Goal: Task Accomplishment & Management: Manage account settings

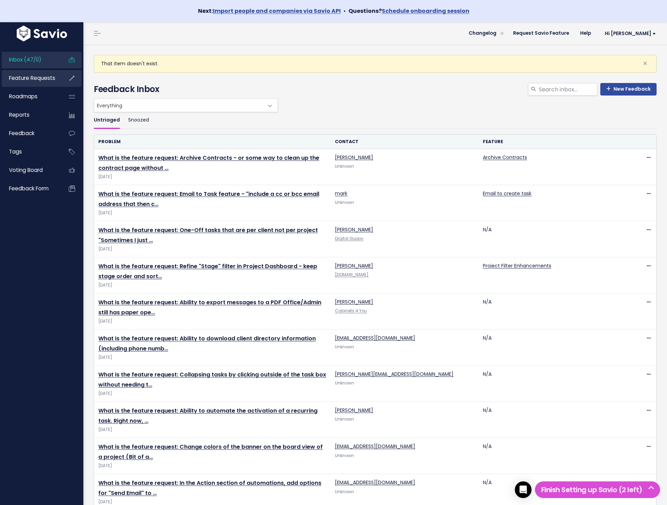
click at [51, 78] on span "Feature Requests" at bounding box center [32, 77] width 46 height 7
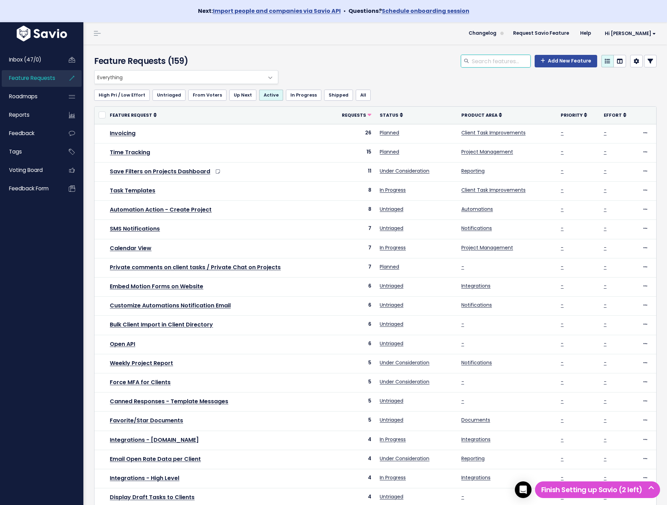
click at [498, 60] on input "search" at bounding box center [500, 61] width 59 height 13
type input "zap"
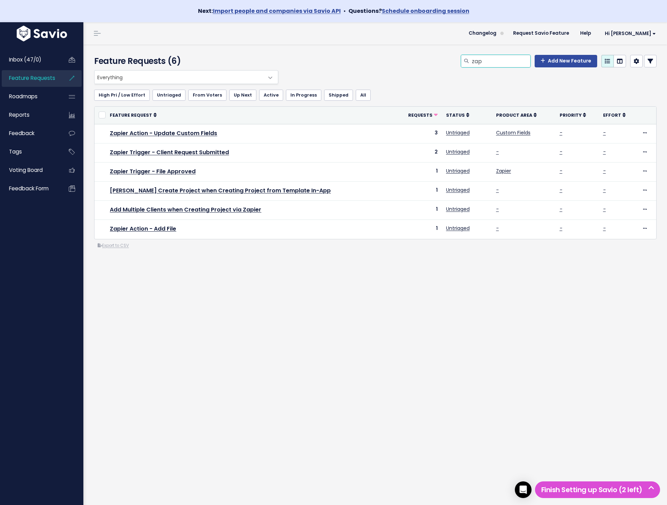
click at [509, 62] on input "zap" at bounding box center [500, 61] width 59 height 13
type input "portal"
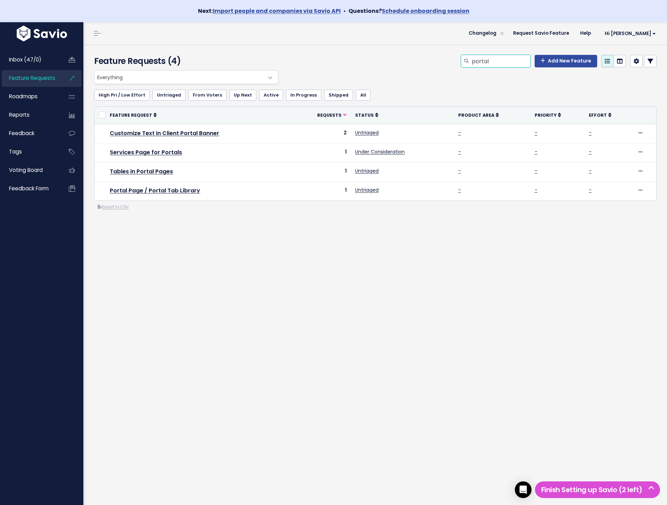
click at [508, 61] on input "portal" at bounding box center [500, 61] width 59 height 13
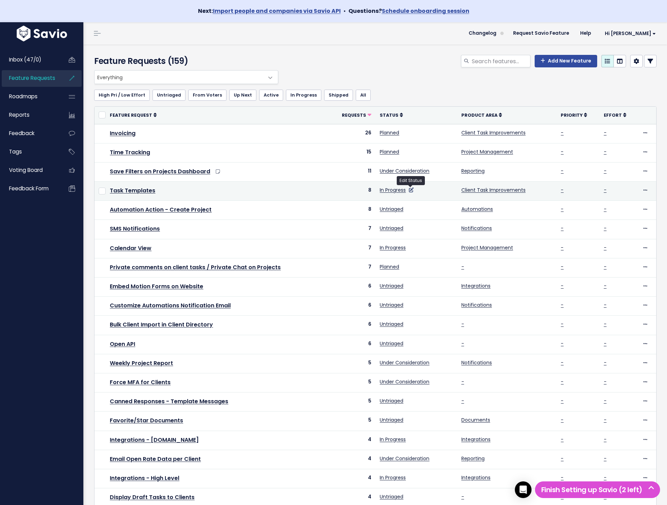
click at [411, 190] on icon at bounding box center [411, 190] width 5 height 5
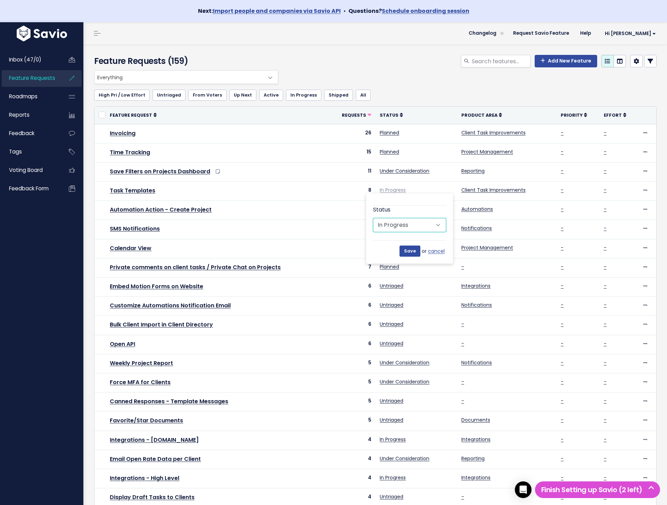
click at [403, 223] on select "Untriaged Under Consideration Planned In Progress Shipped Closed Won't do" at bounding box center [409, 225] width 73 height 14
select select "UNDER_CONSIDERATION"
click at [403, 252] on input "Save" at bounding box center [409, 251] width 21 height 11
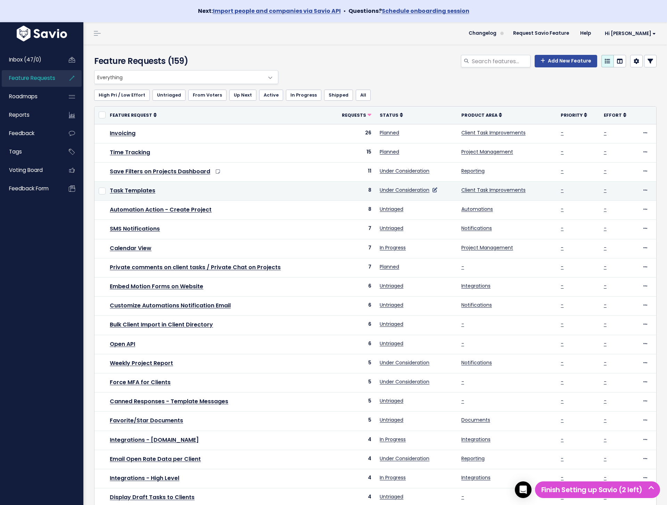
click at [434, 190] on icon at bounding box center [434, 190] width 5 height 5
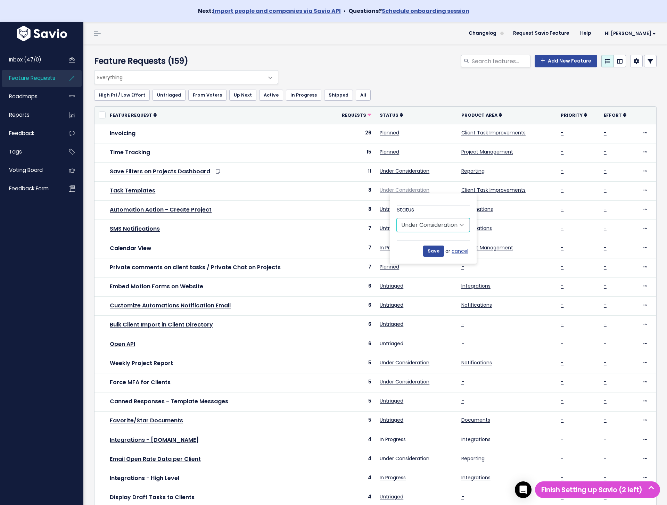
click at [422, 221] on select "Untriaged Under Consideration Planned In Progress Shipped Closed Won't do" at bounding box center [433, 225] width 73 height 14
select select "UNTRIAGED"
click at [433, 249] on input "Save" at bounding box center [433, 251] width 21 height 11
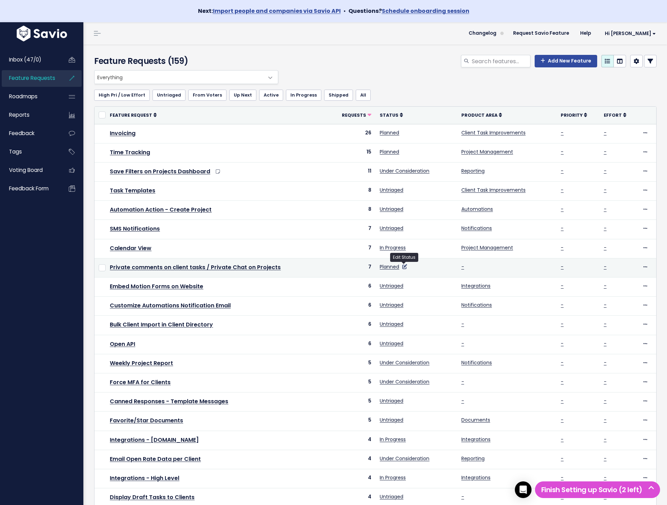
click at [405, 267] on icon at bounding box center [404, 266] width 5 height 5
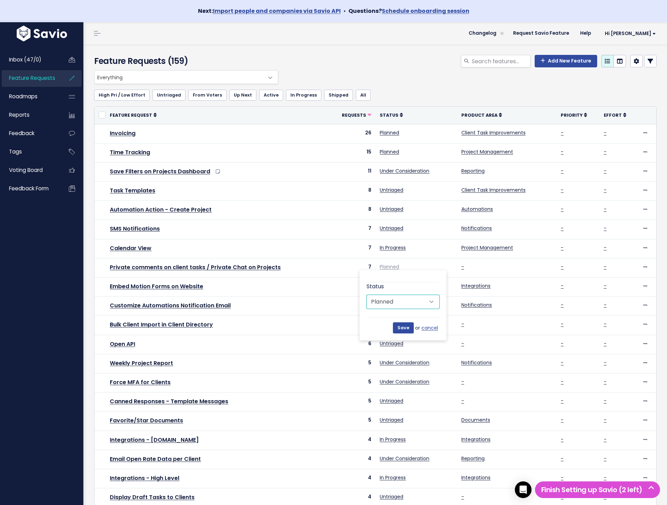
click at [397, 307] on select "Untriaged Under Consideration Planned In Progress Shipped Closed Won't do" at bounding box center [402, 302] width 73 height 14
select select "IN_PROGRESS"
click at [405, 328] on input "Save" at bounding box center [403, 327] width 21 height 11
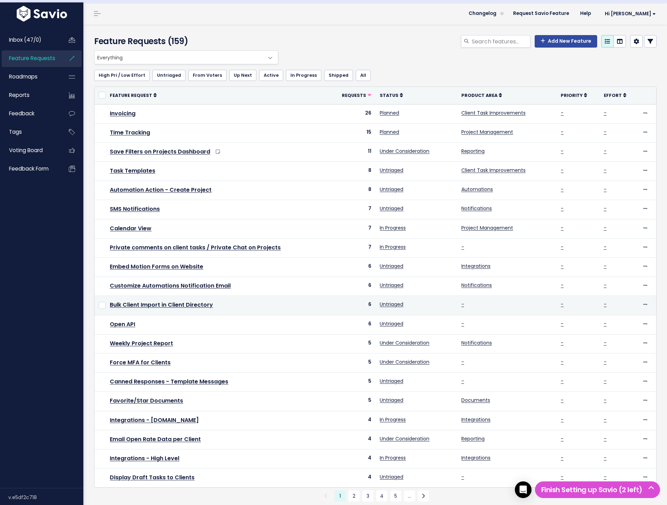
scroll to position [38, 0]
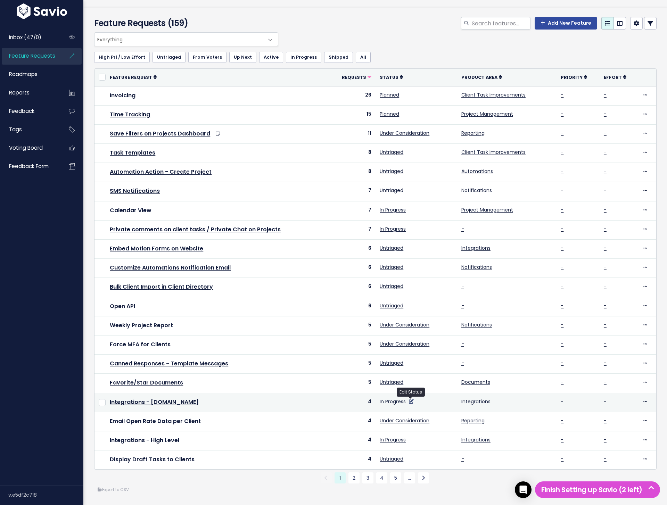
click at [412, 402] on icon at bounding box center [411, 401] width 5 height 5
click at [394, 402] on link "In Progress" at bounding box center [393, 401] width 26 height 7
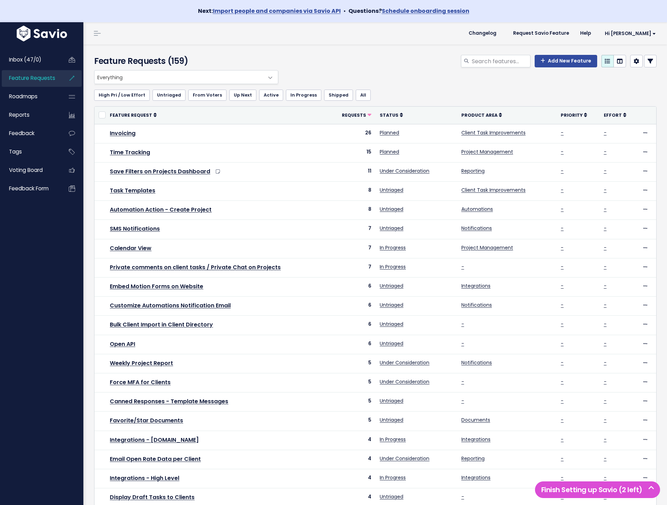
scroll to position [38, 0]
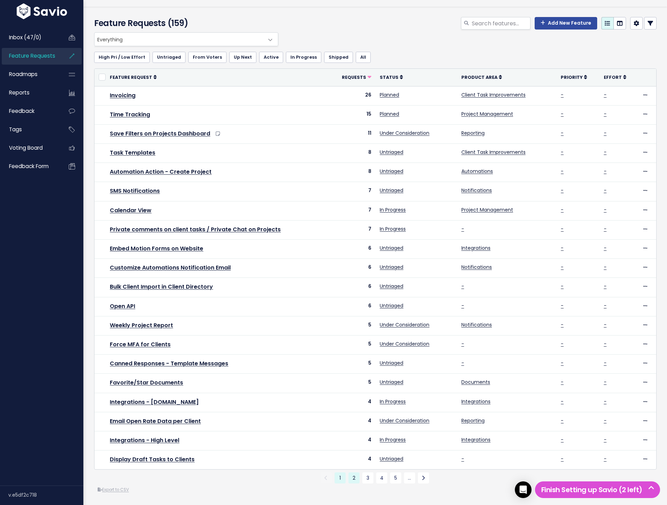
click at [354, 476] on link "2" at bounding box center [353, 477] width 11 height 11
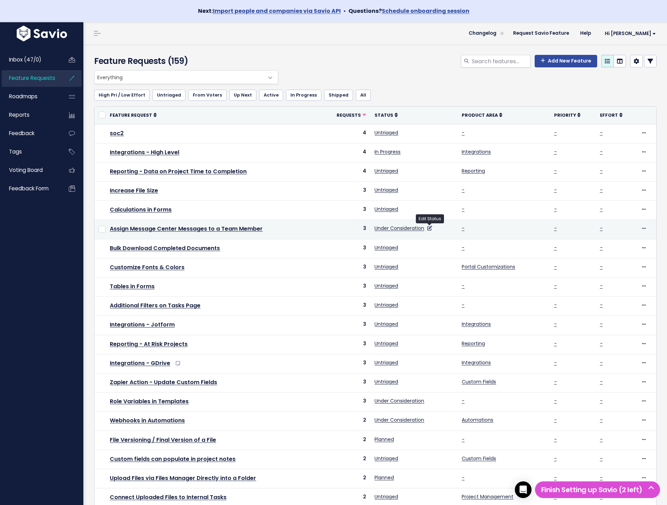
click at [431, 228] on icon at bounding box center [429, 228] width 5 height 5
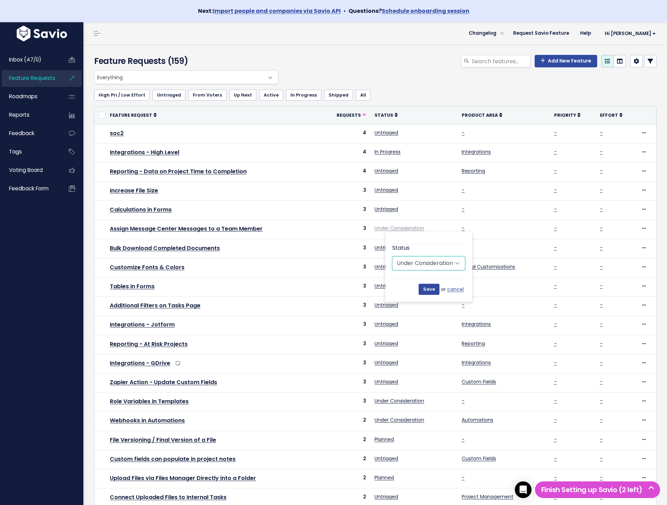
click at [410, 264] on select "Untriaged Under Consideration Planned In Progress Shipped Closed Won't do" at bounding box center [428, 263] width 73 height 14
select select "PLANNED"
click at [428, 289] on input "Save" at bounding box center [428, 289] width 21 height 11
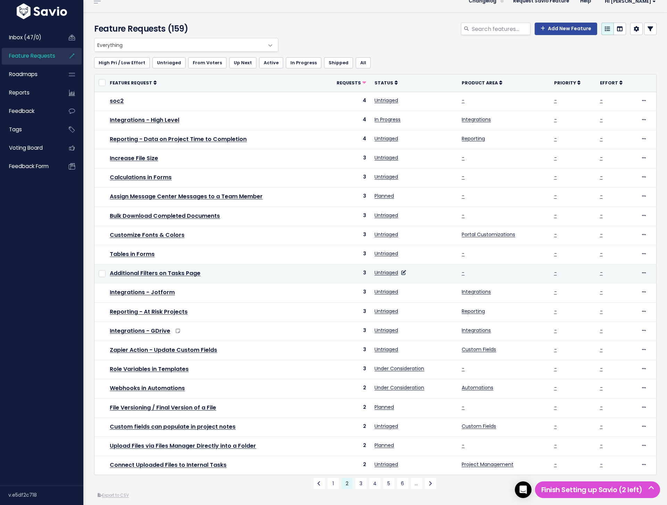
scroll to position [38, 0]
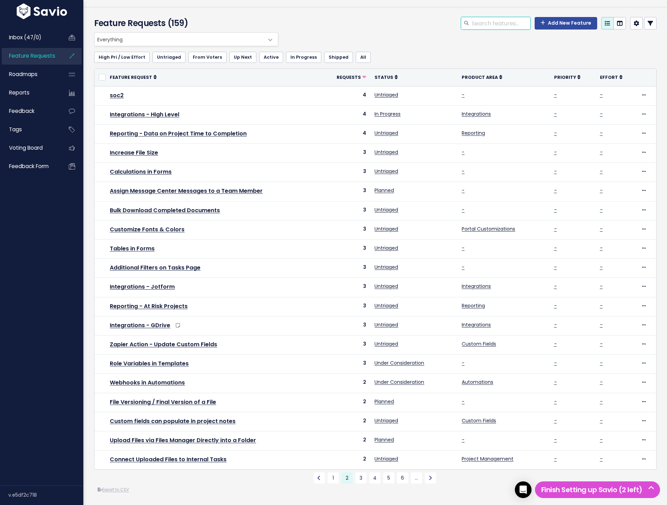
click at [502, 21] on input "search" at bounding box center [500, 23] width 59 height 13
type input "project"
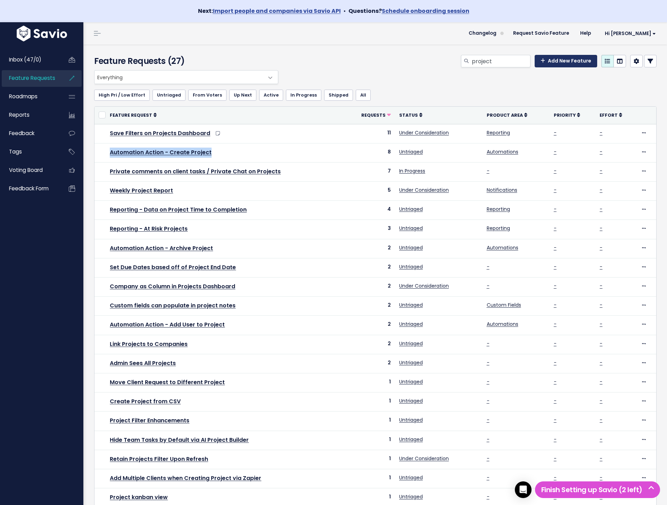
click at [563, 61] on link "Add New Feature" at bounding box center [565, 61] width 63 height 13
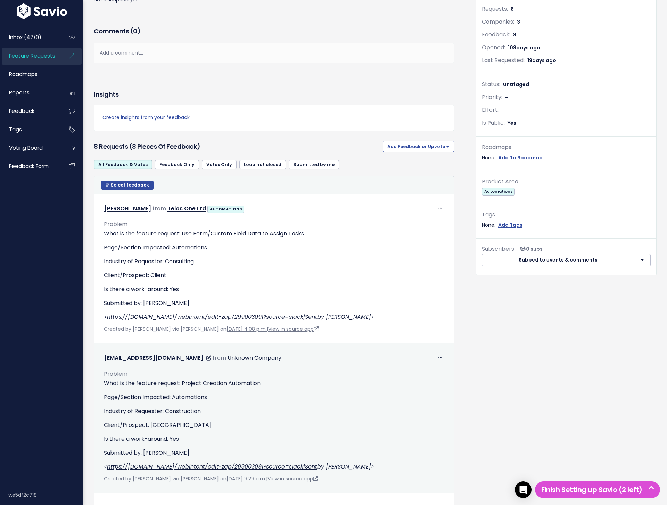
scroll to position [122, 0]
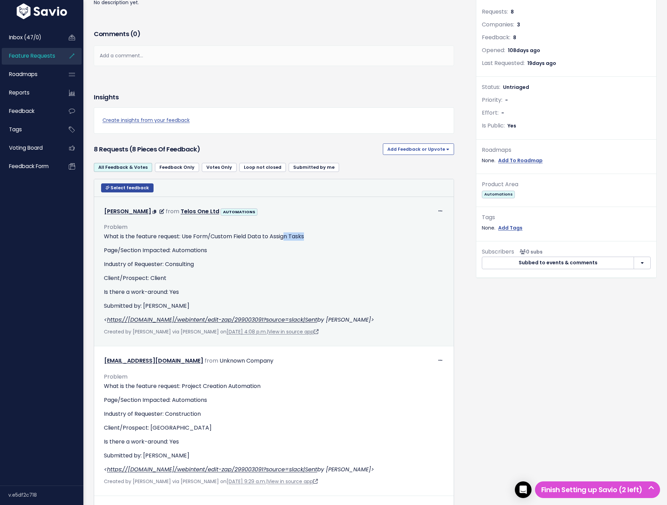
drag, startPoint x: 305, startPoint y: 238, endPoint x: 285, endPoint y: 239, distance: 19.5
click at [285, 239] on p "What is the feature request: Use Form/Custom Field Data to Assign Tasks" at bounding box center [274, 236] width 340 height 8
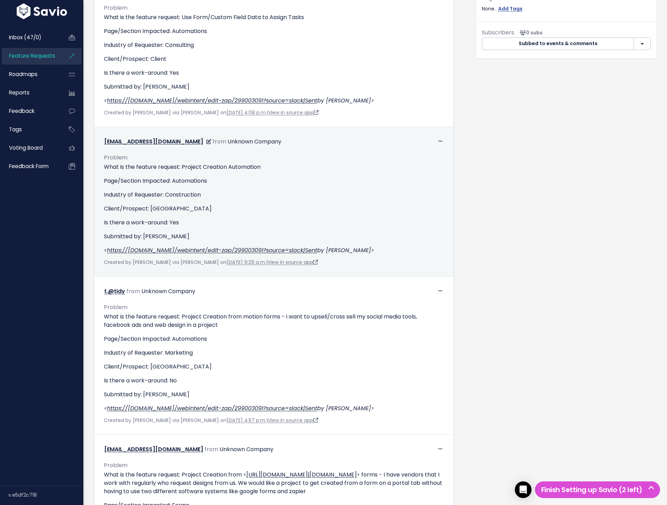
scroll to position [343, 0]
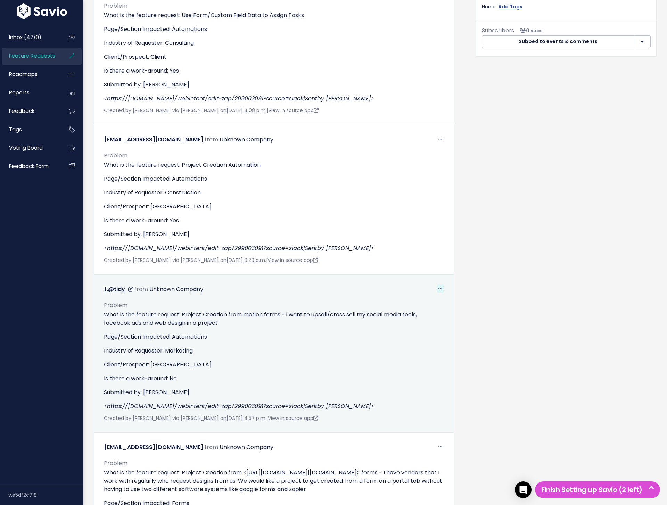
click at [441, 288] on icon at bounding box center [440, 289] width 4 height 5
click at [406, 310] on link "Edit" at bounding box center [423, 308] width 50 height 14
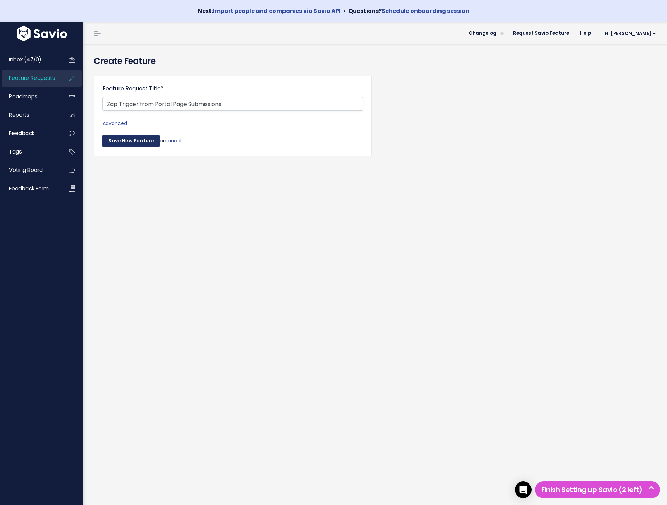
type input "Zap Trigger from Portal Page Submissions"
click at [136, 136] on input "Save New Feature" at bounding box center [130, 141] width 57 height 13
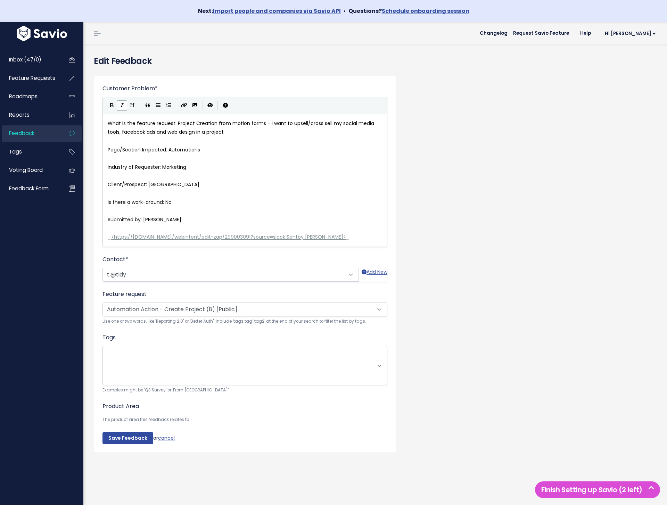
scroll to position [1, 0]
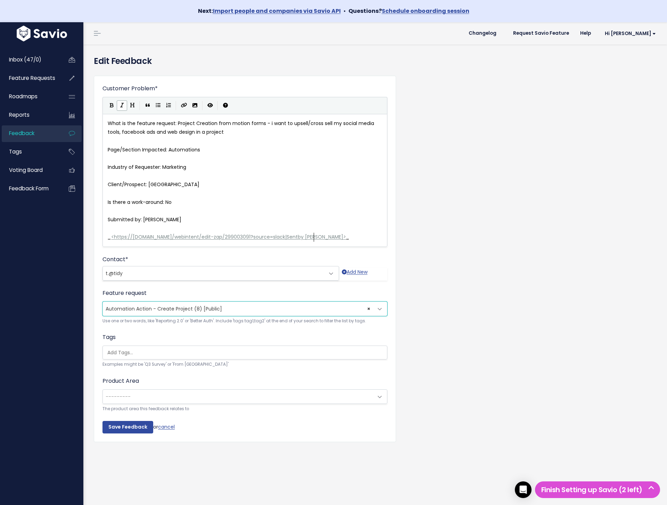
click at [250, 308] on span "× Automation Action - Create Project (8) [Public]" at bounding box center [238, 309] width 270 height 14
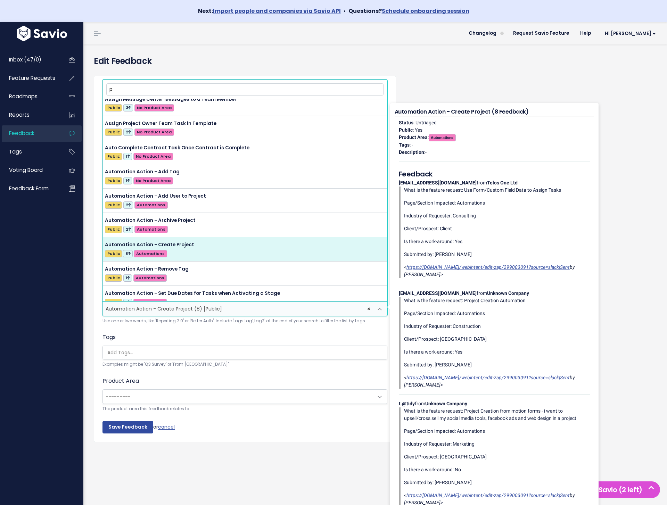
scroll to position [315, 0]
type input "portal page"
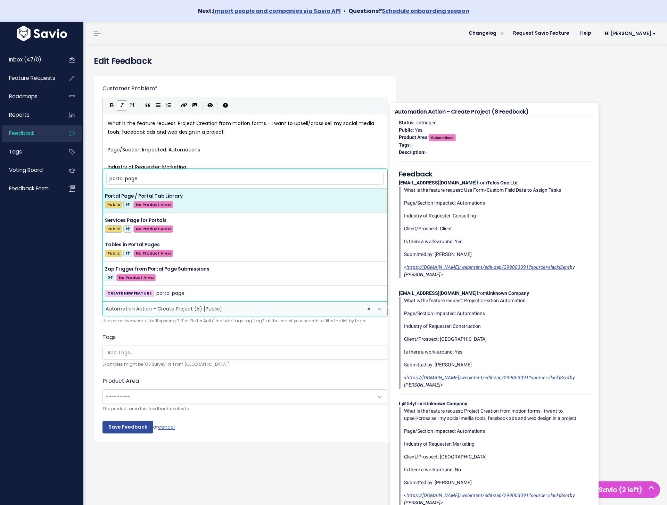
scroll to position [0, 0]
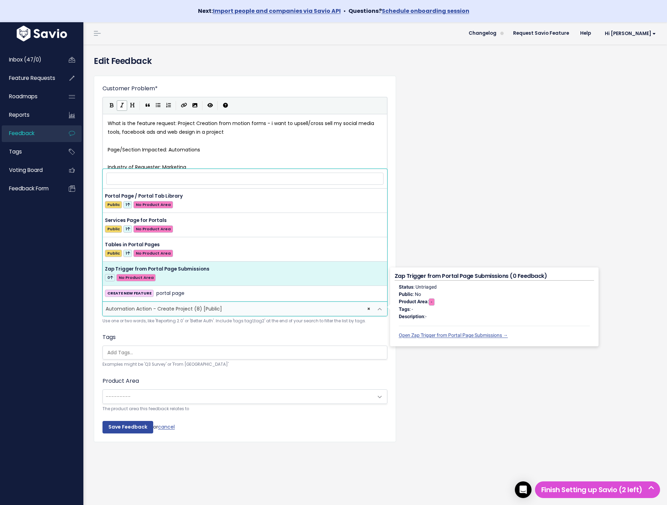
select select "63489"
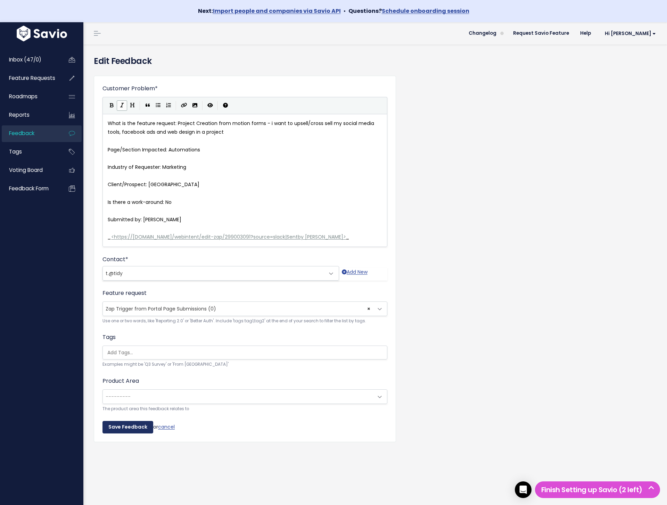
click at [129, 430] on input "Save Feedback" at bounding box center [127, 427] width 51 height 13
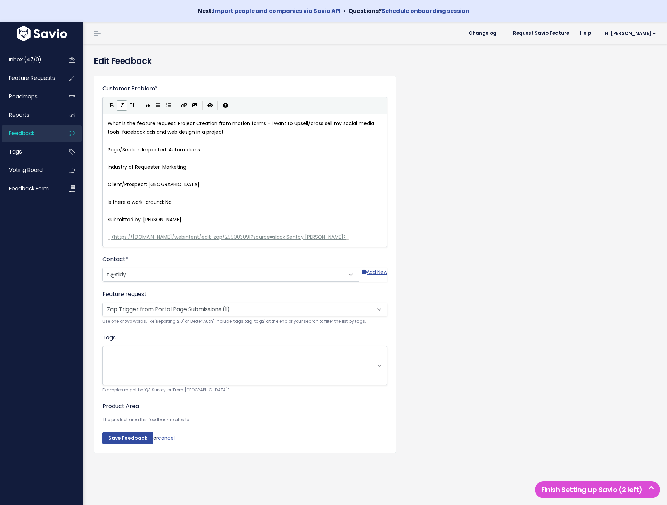
scroll to position [1, 0]
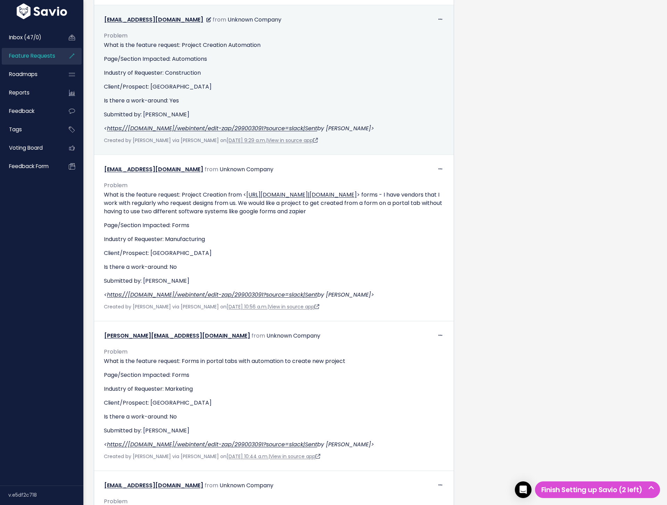
scroll to position [466, 0]
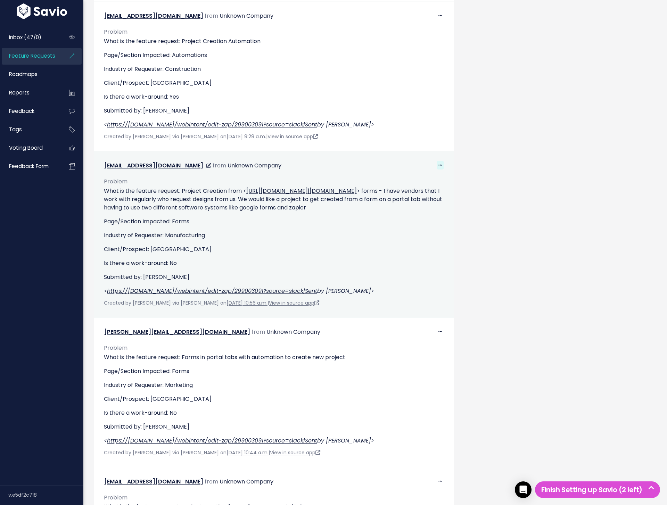
click at [441, 165] on icon at bounding box center [440, 165] width 4 height 5
click at [426, 183] on link "Edit" at bounding box center [423, 184] width 50 height 14
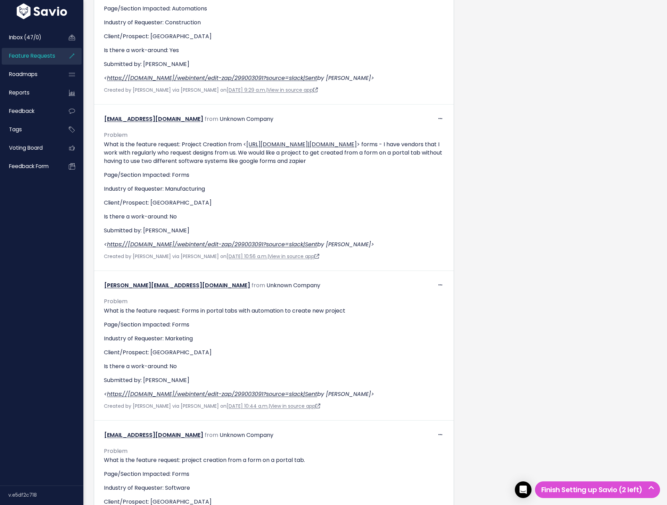
scroll to position [514, 0]
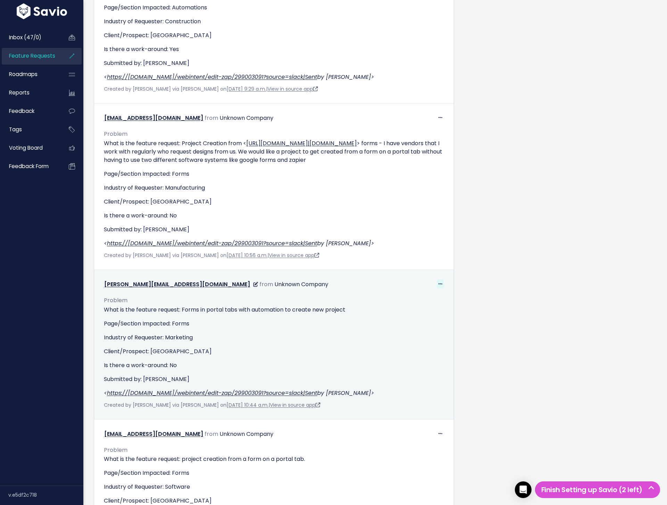
click at [442, 286] on icon at bounding box center [440, 284] width 4 height 5
click at [437, 301] on link "Edit" at bounding box center [423, 303] width 50 height 14
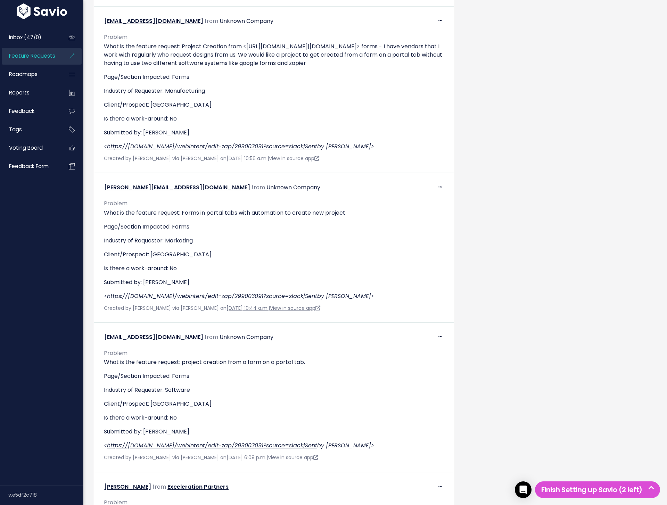
scroll to position [620, 0]
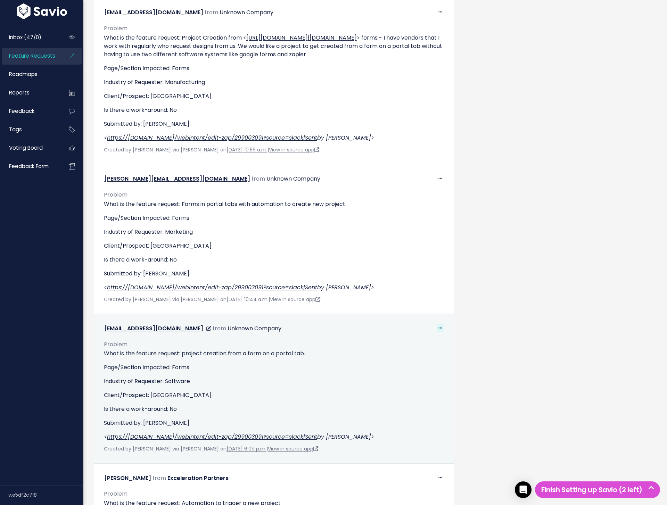
click at [440, 326] on icon at bounding box center [440, 328] width 4 height 5
click at [440, 346] on link "Edit" at bounding box center [423, 347] width 50 height 14
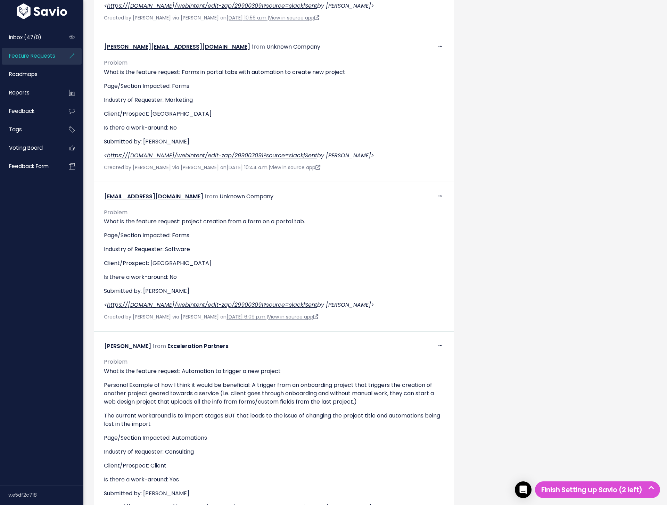
scroll to position [759, 0]
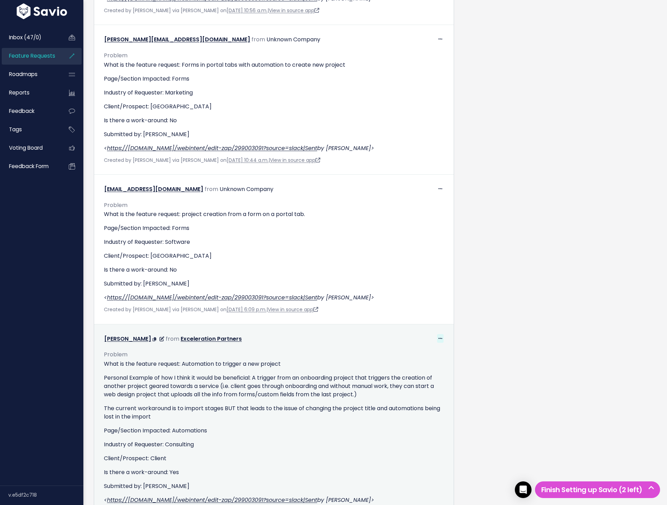
click at [441, 338] on icon at bounding box center [440, 338] width 4 height 5
click at [428, 355] on link "Edit" at bounding box center [423, 357] width 50 height 14
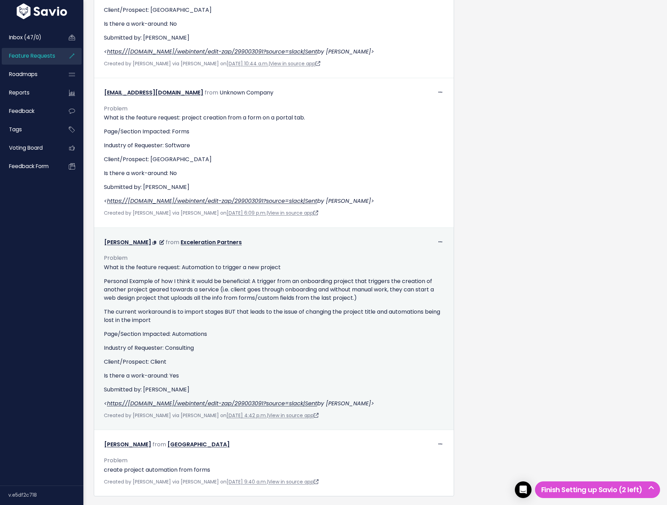
scroll to position [877, 0]
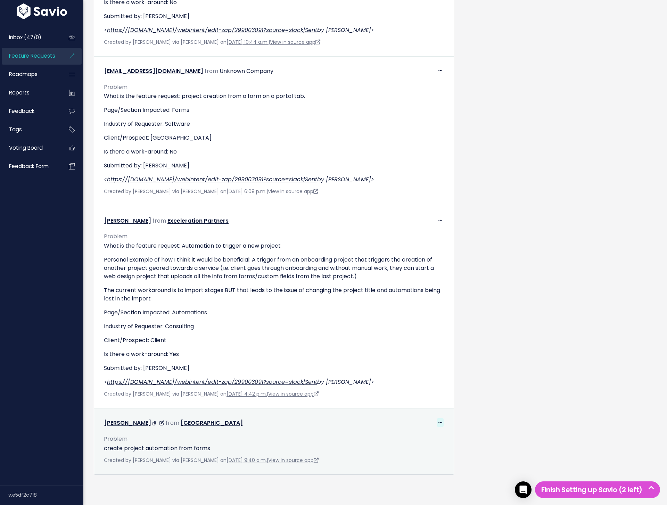
click at [439, 422] on icon at bounding box center [440, 423] width 4 height 5
click at [443, 374] on link "Edit" at bounding box center [430, 377] width 50 height 14
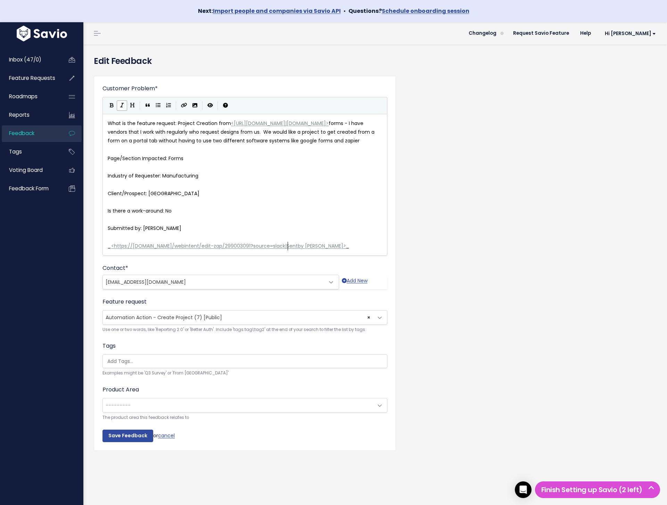
scroll to position [2, 0]
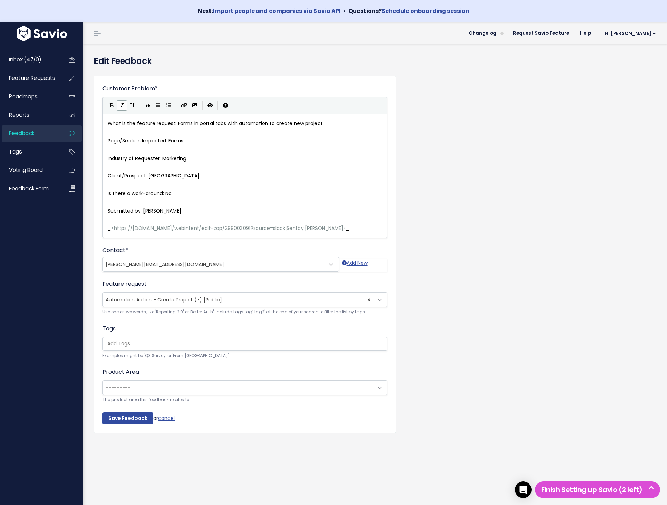
scroll to position [2, 0]
click at [253, 298] on span "× Automation Action - Create Project (7) [Public]" at bounding box center [238, 300] width 270 height 14
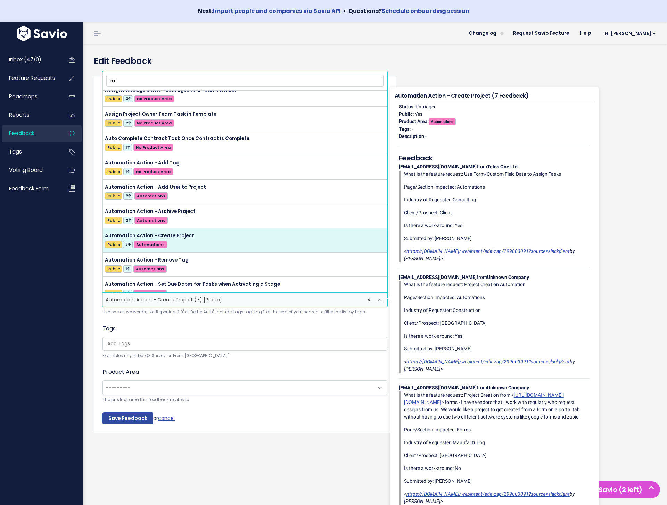
scroll to position [0, 0]
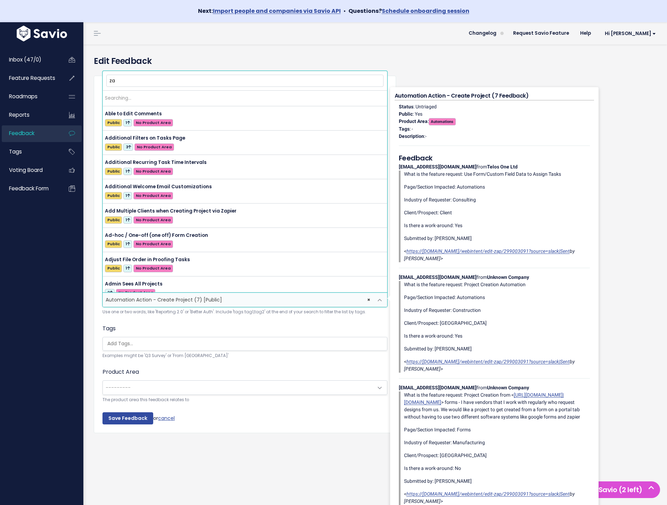
type input "z"
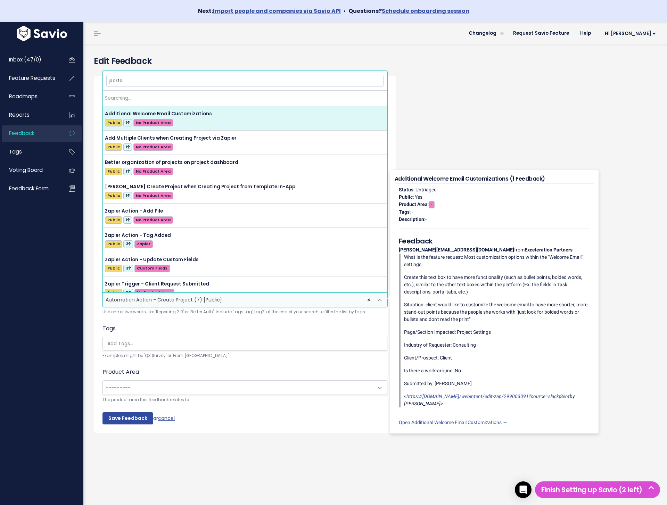
type input "portal"
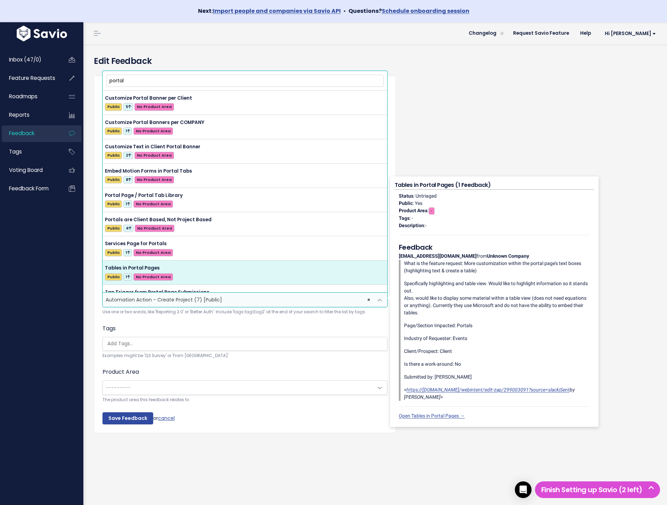
scroll to position [32, 0]
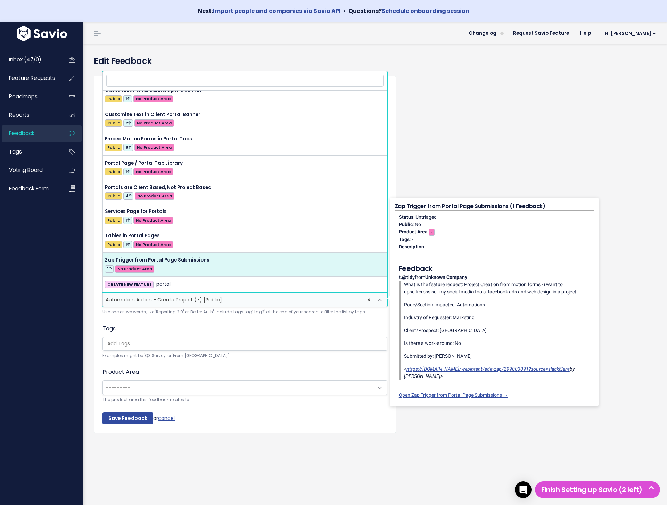
select select "63489"
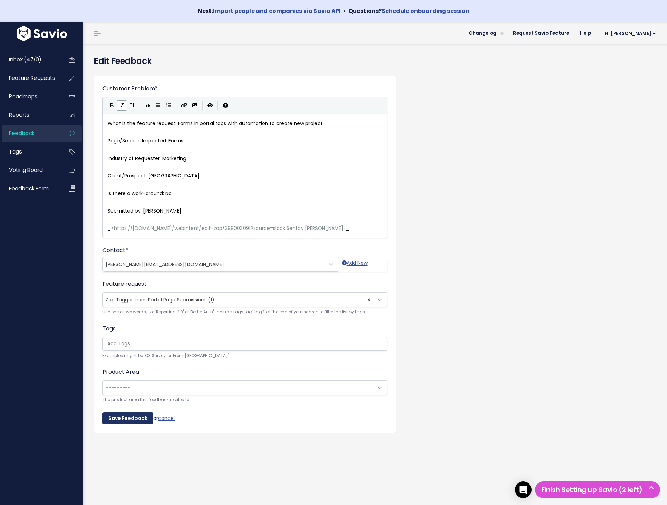
click at [120, 418] on input "Save Feedback" at bounding box center [127, 418] width 51 height 13
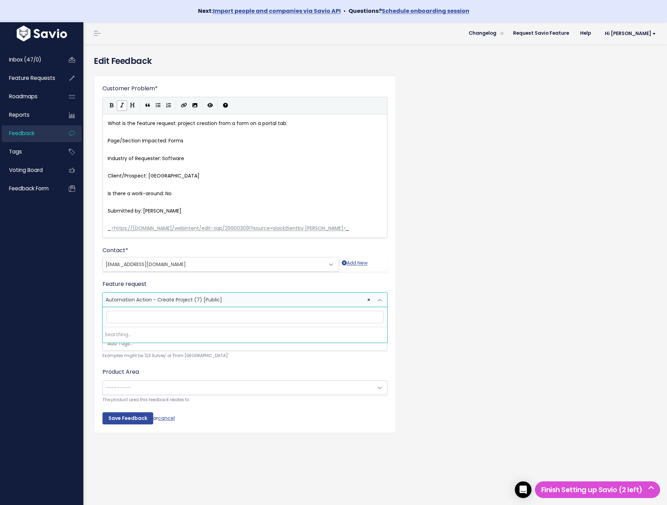
click at [308, 297] on span "× Automation Action - Create Project (7) [Public]" at bounding box center [238, 300] width 270 height 14
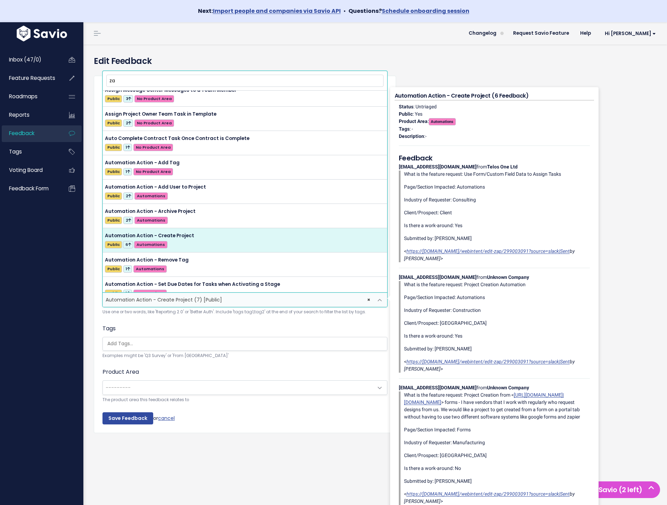
scroll to position [0, 0]
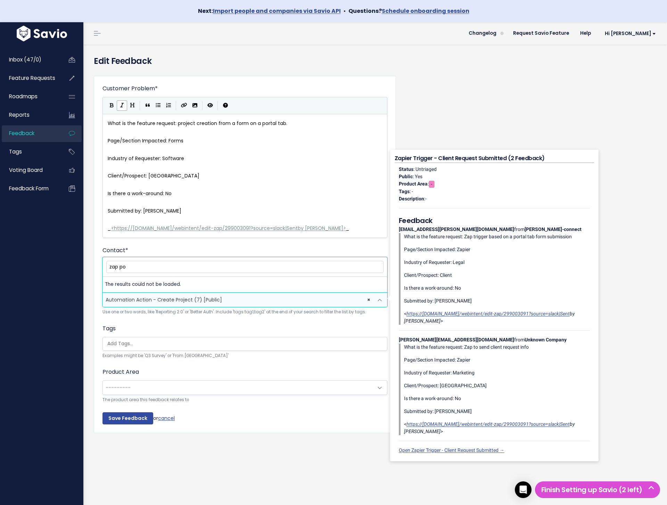
type input "zap por"
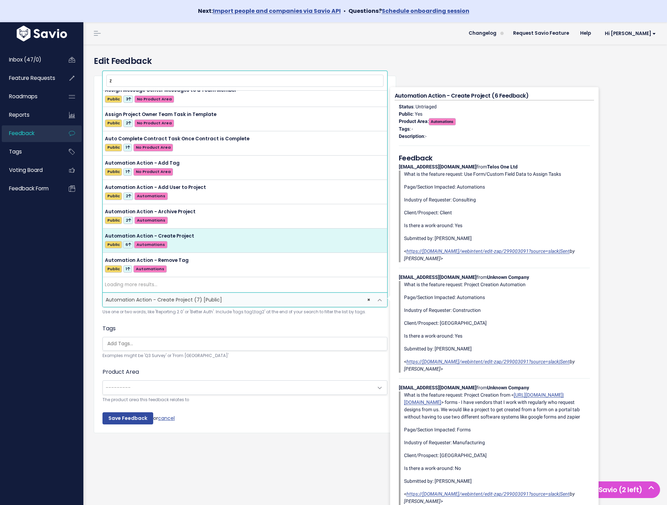
scroll to position [315, 0]
type input "zap"
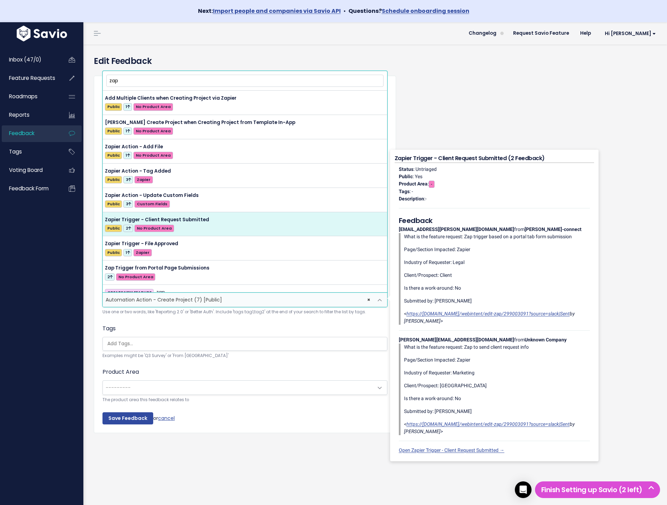
scroll to position [8, 0]
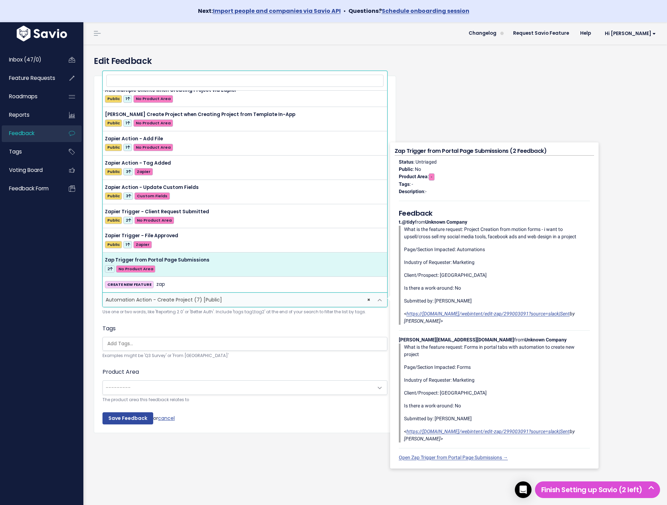
select select "63489"
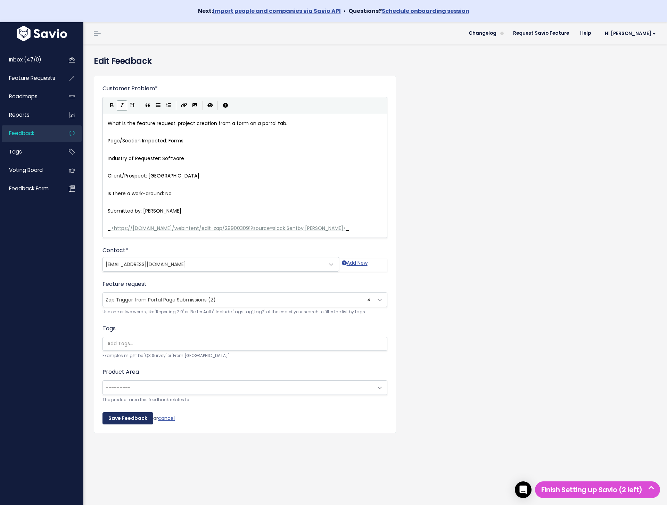
click at [122, 419] on input "Save Feedback" at bounding box center [127, 418] width 51 height 13
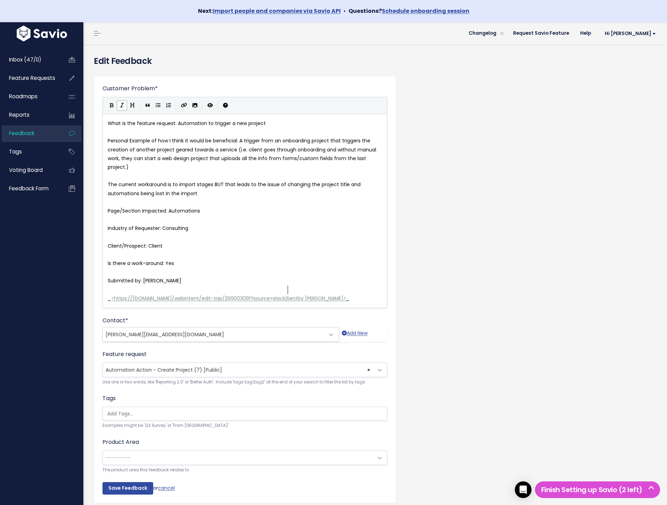
scroll to position [2, 0]
click at [224, 365] on span "× Automation Action - Create Project (7) [Public]" at bounding box center [238, 370] width 270 height 14
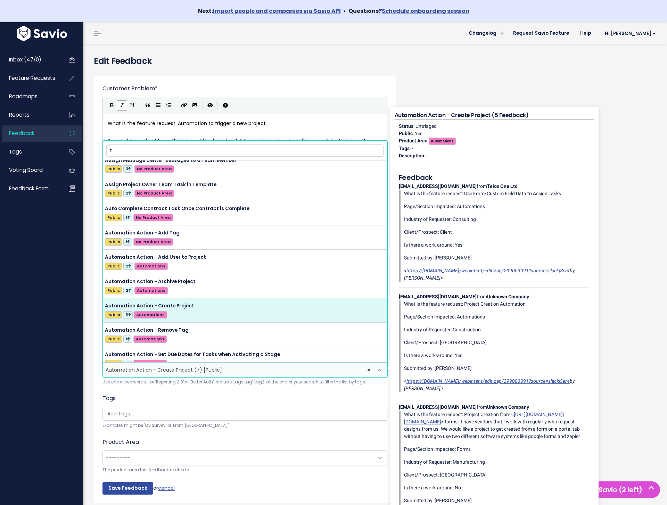
scroll to position [315, 0]
type input "zap"
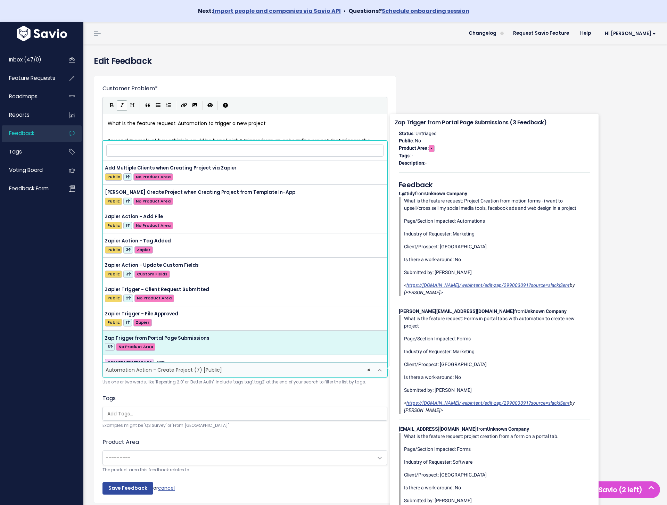
select select "63489"
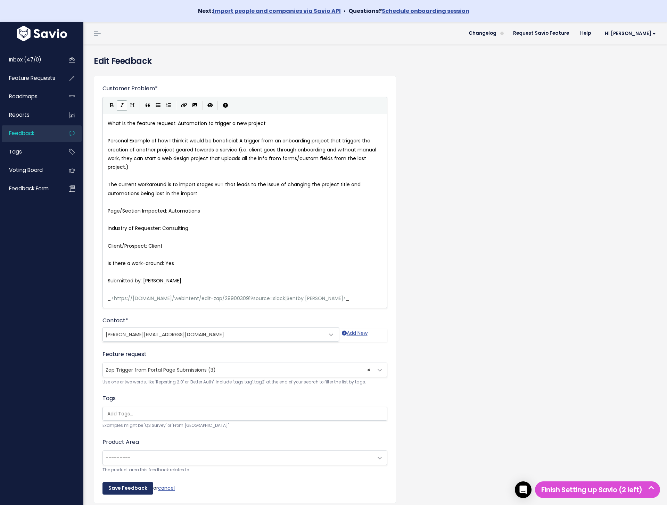
click at [123, 484] on input "Save Feedback" at bounding box center [127, 488] width 51 height 13
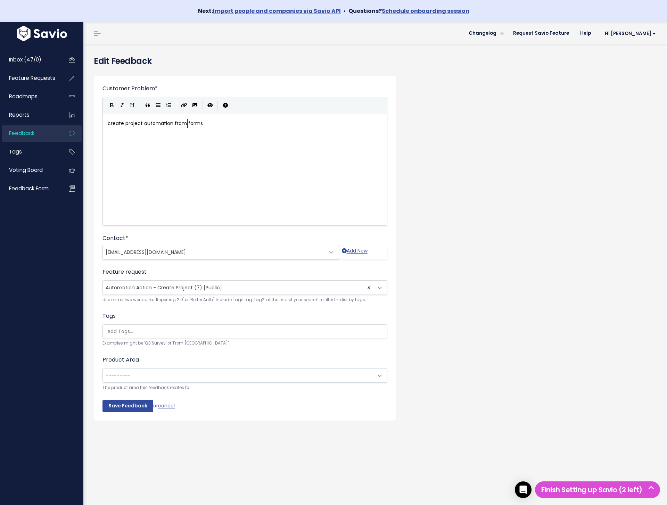
scroll to position [2, 0]
click at [172, 289] on span "Automation Action - Create Project (7) [Public]" at bounding box center [164, 287] width 116 height 7
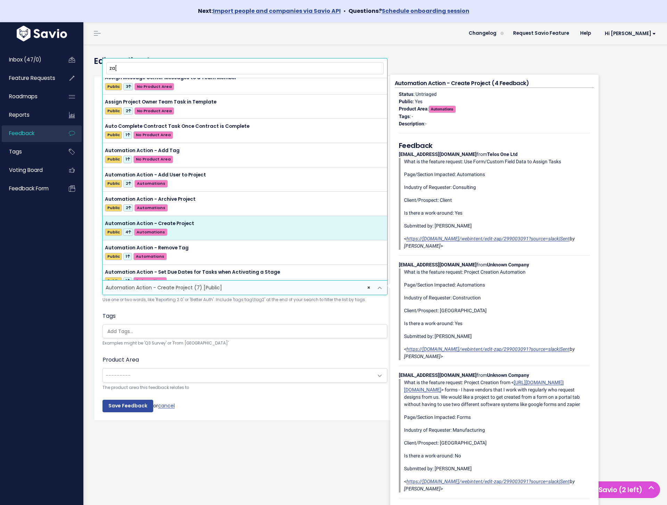
scroll to position [0, 0]
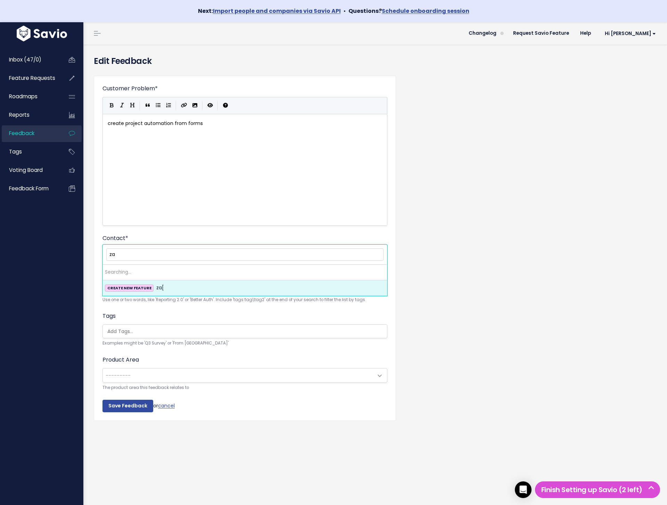
type input "zap"
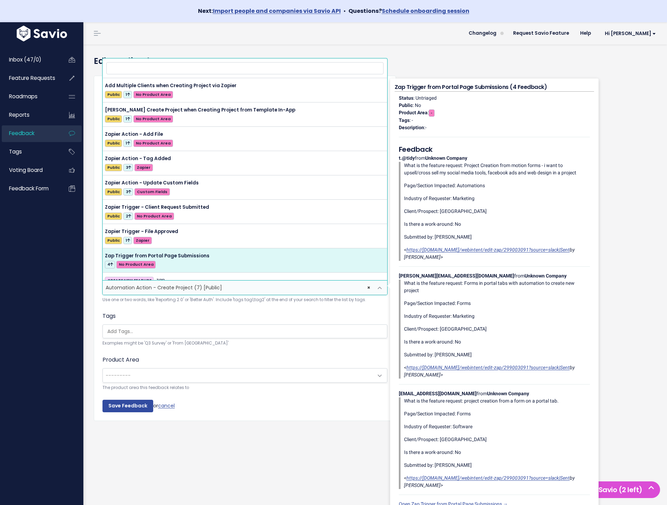
select select "63489"
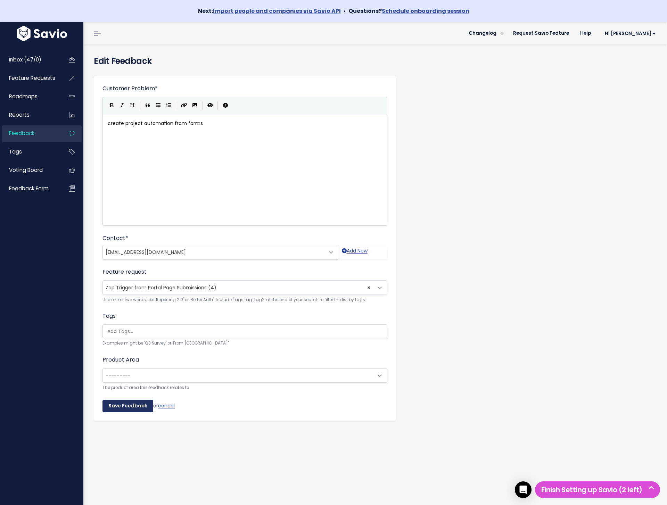
click at [130, 404] on input "Save Feedback" at bounding box center [127, 406] width 51 height 13
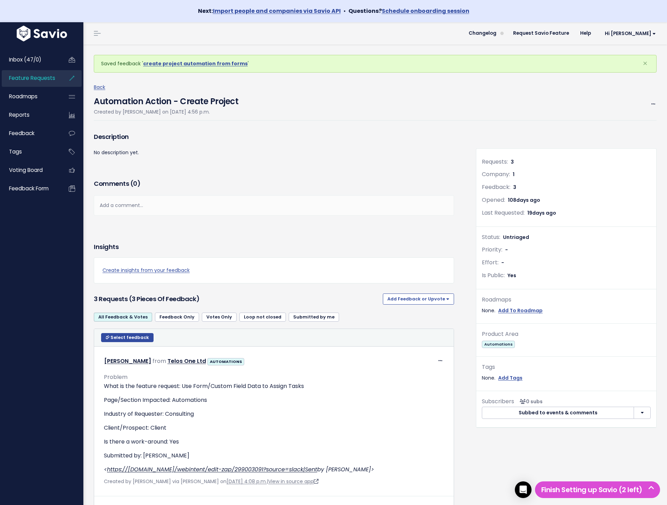
click at [51, 75] on span "Feature Requests" at bounding box center [32, 77] width 46 height 7
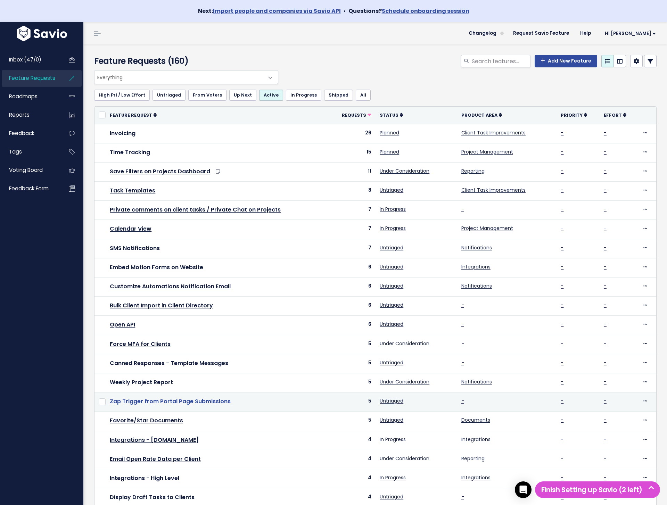
click at [206, 400] on link "Zap Trigger from Portal Page Submissions" at bounding box center [170, 401] width 121 height 8
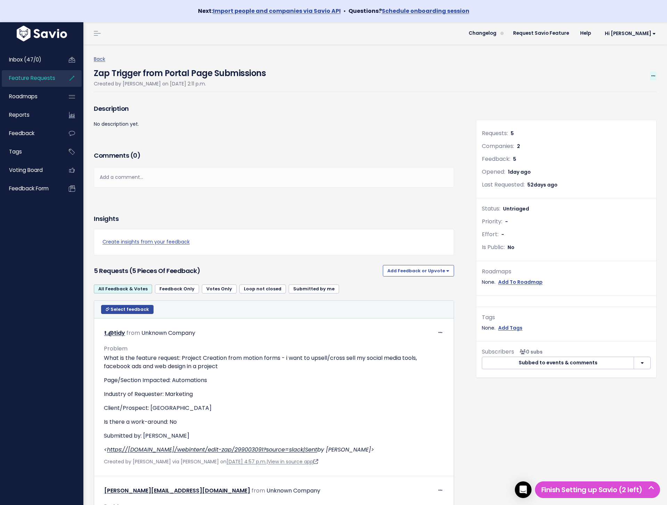
click at [653, 74] on icon at bounding box center [653, 76] width 4 height 5
click at [641, 96] on link "Edit" at bounding box center [629, 95] width 51 height 14
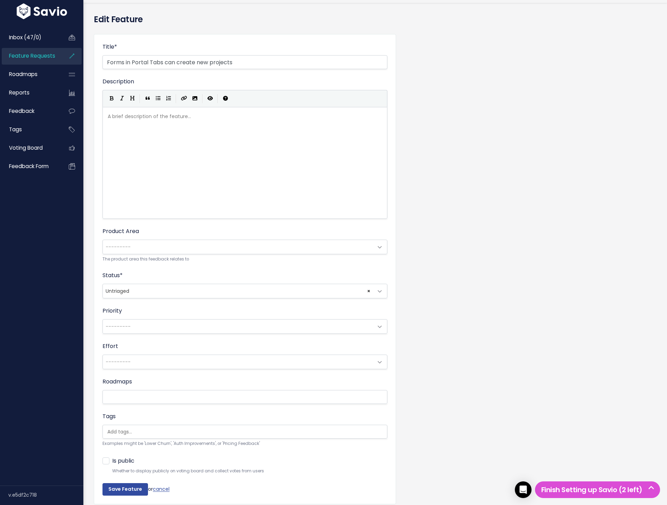
scroll to position [68, 0]
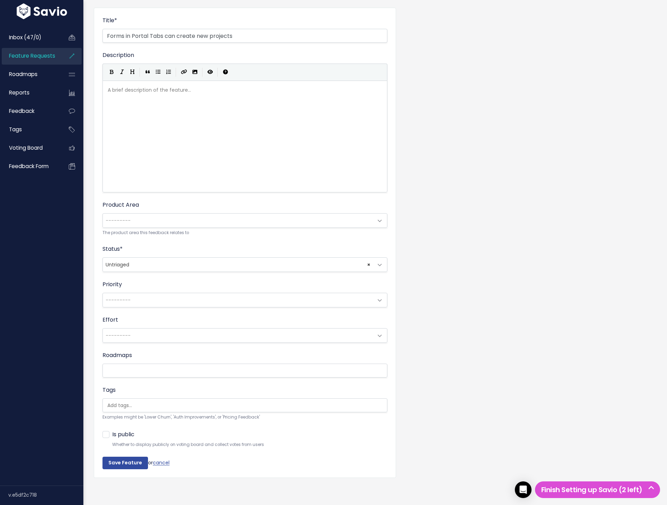
type input "Forms in Portal Tabs can create new projects"
click at [148, 259] on span "× Untriaged" at bounding box center [238, 265] width 270 height 14
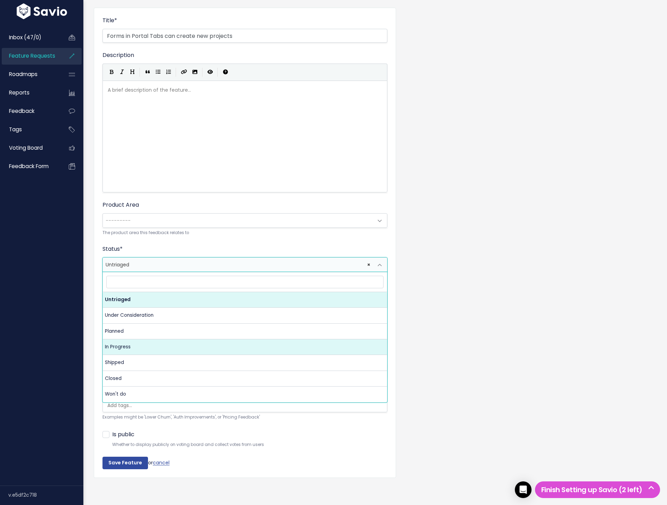
select select "IN_PROGRESS"
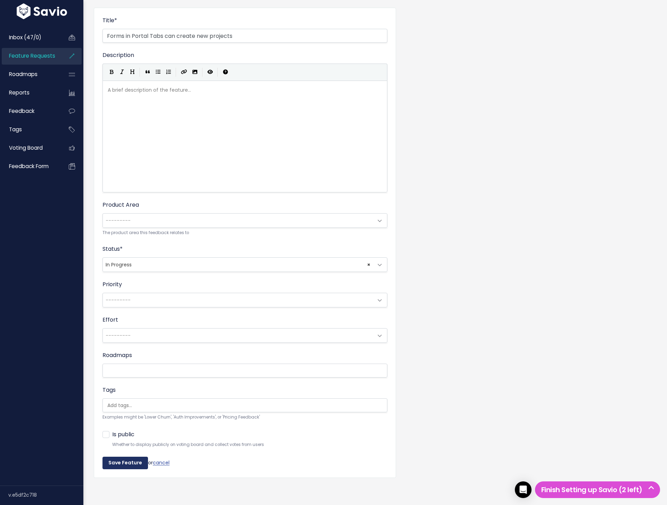
click at [131, 461] on input "Save Feature" at bounding box center [124, 463] width 45 height 13
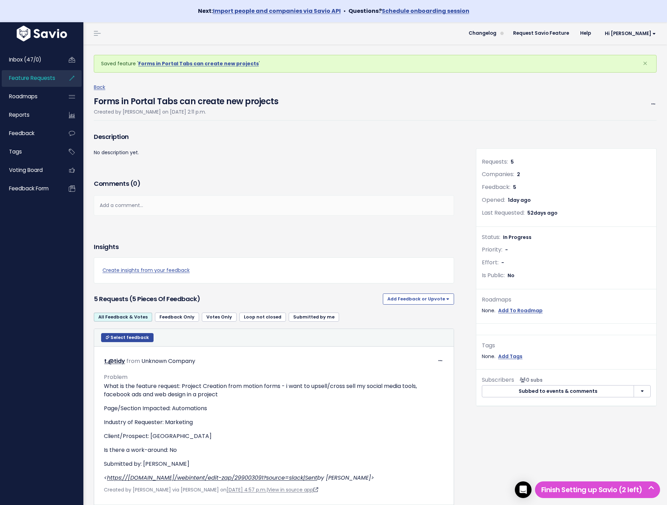
click at [51, 76] on span "Feature Requests" at bounding box center [32, 77] width 46 height 7
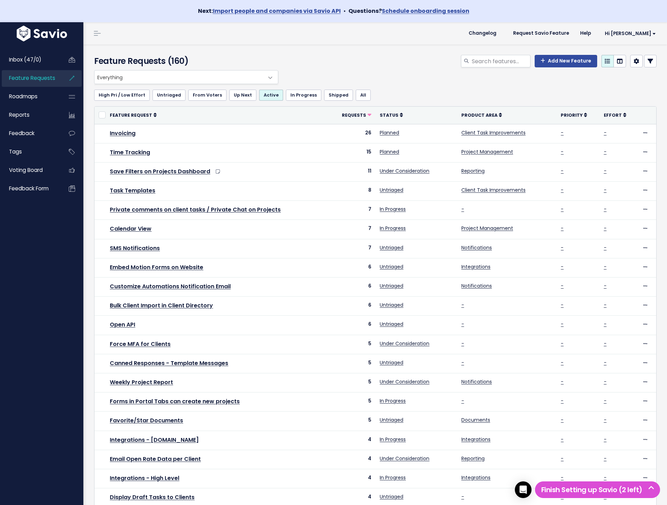
click at [40, 59] on span "Inbox (47/0)" at bounding box center [25, 59] width 32 height 7
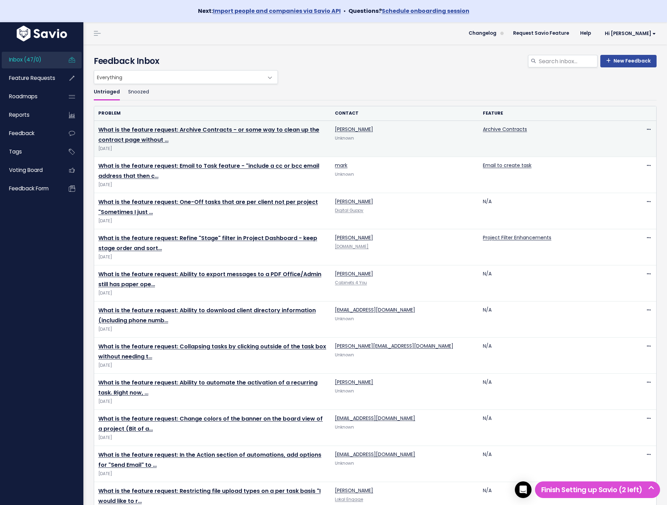
click at [134, 144] on td "What is the feature request: Archive Contracts - or some way to clean up the co…" at bounding box center [212, 139] width 236 height 36
click at [135, 135] on td "What is the feature request: Archive Contracts - or some way to clean up the co…" at bounding box center [212, 139] width 236 height 36
click at [148, 127] on link "What is the feature request: Archive Contracts - or some way to clean up the co…" at bounding box center [208, 135] width 221 height 18
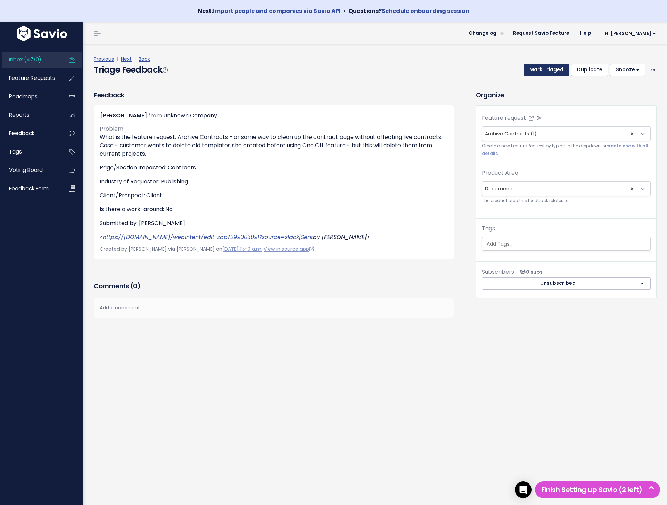
click at [551, 69] on button "Mark Triaged" at bounding box center [546, 70] width 46 height 13
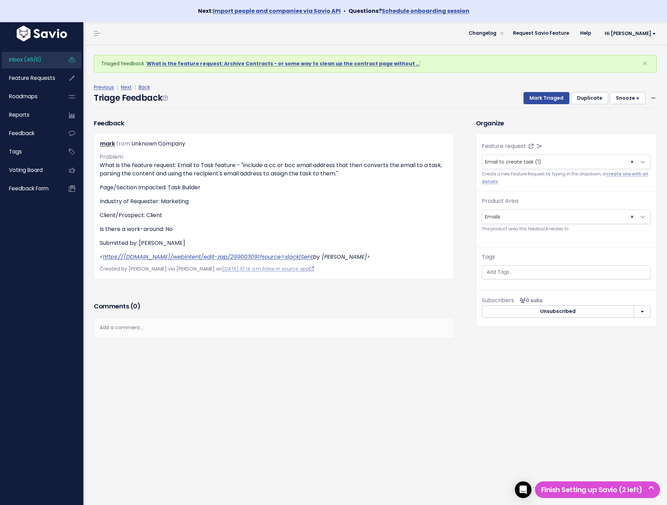
click at [546, 105] on div "Triage Feedback Mark Triaged Duplicate [GEOGRAPHIC_DATA] 1 day 3 days 7 days 14…" at bounding box center [375, 100] width 563 height 16
click at [546, 96] on button "Mark Triaged" at bounding box center [546, 98] width 46 height 13
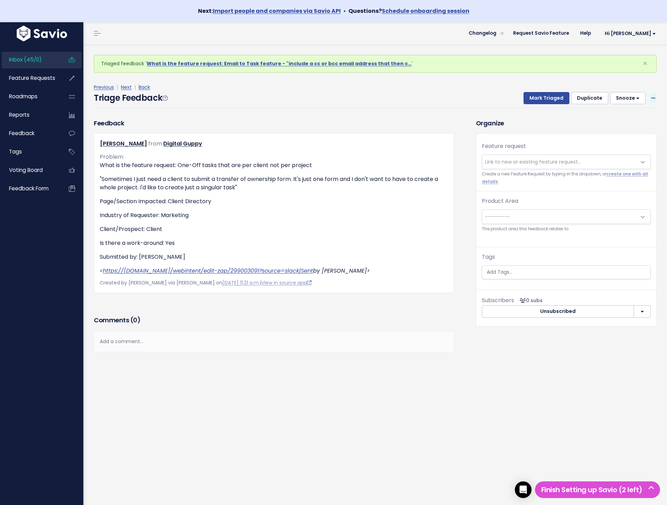
click at [654, 100] on icon at bounding box center [653, 98] width 4 height 5
click at [643, 126] on link "Delete" at bounding box center [625, 131] width 50 height 14
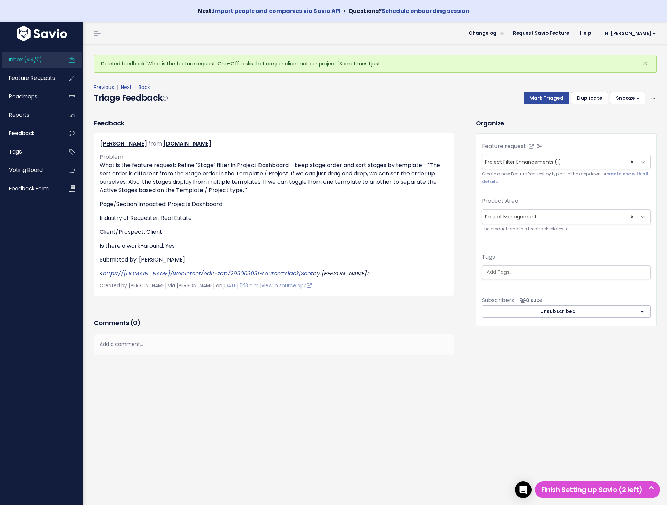
click at [440, 88] on div "Previous | Next | Back" at bounding box center [375, 87] width 563 height 9
click at [400, 125] on div "Feedback Todd Dusenberry from provestrealty.com" at bounding box center [274, 206] width 360 height 177
click at [130, 86] on link "Next" at bounding box center [126, 87] width 11 height 7
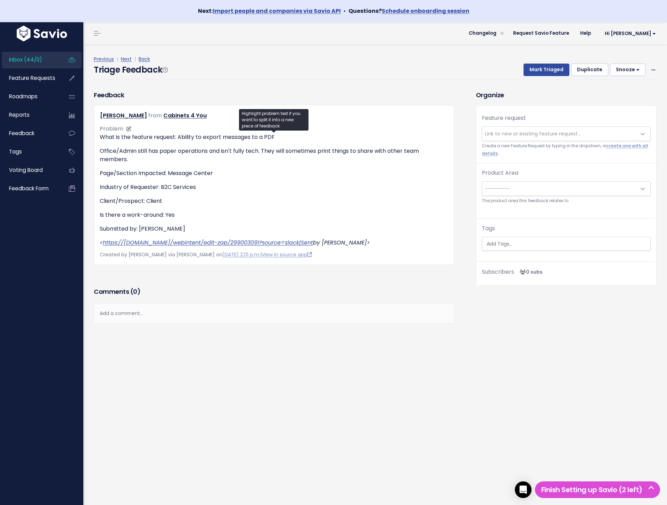
click at [360, 180] on div "What is the feature request: Ability to export messages to a PDF Office/Admin s…" at bounding box center [274, 190] width 348 height 114
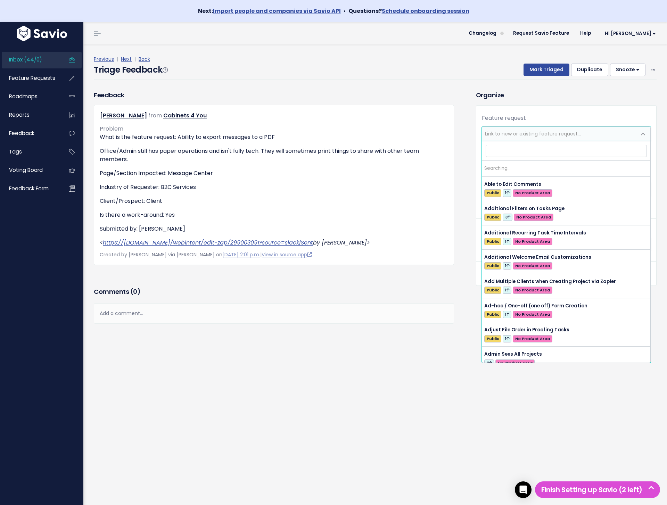
click at [548, 134] on span "Link to new or existing feature request..." at bounding box center [533, 133] width 96 height 7
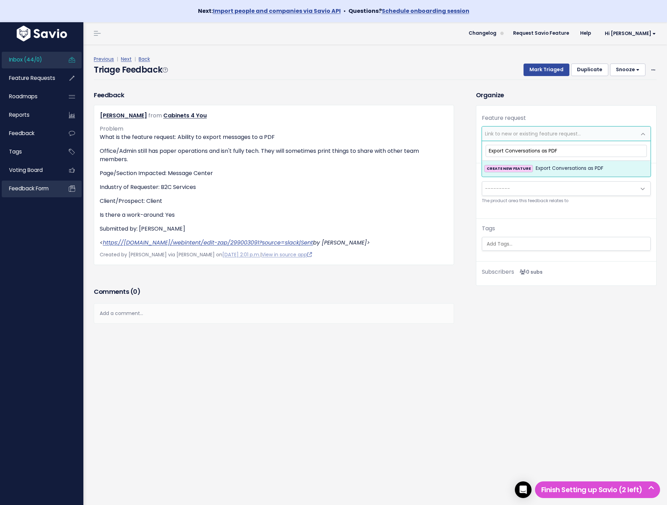
type input "Export Conversations as PDF"
click at [542, 166] on span "Export Conversations as PDF" at bounding box center [569, 168] width 68 height 8
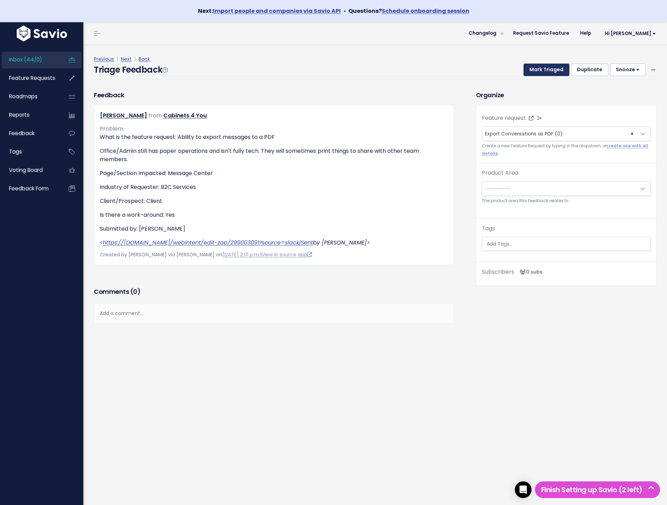
click at [549, 68] on button "Mark Triaged" at bounding box center [546, 70] width 46 height 13
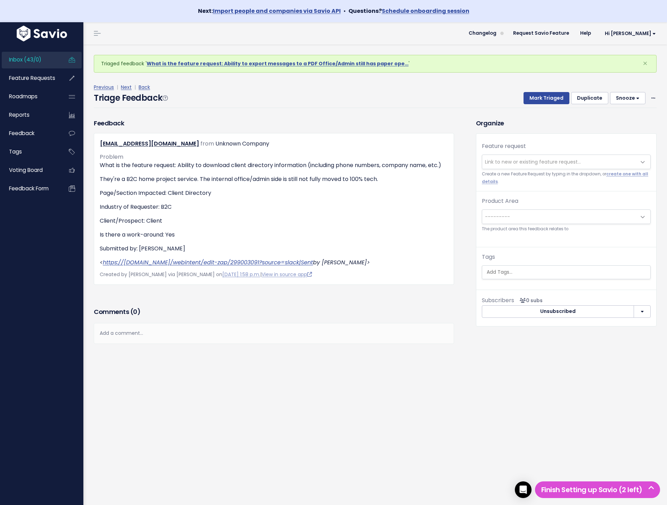
click at [542, 172] on small "Create a new Feature Request by typing in the dropdown, or create one with all …" at bounding box center [566, 178] width 169 height 15
click at [516, 165] on span "Link to new or existing feature request..." at bounding box center [533, 161] width 96 height 7
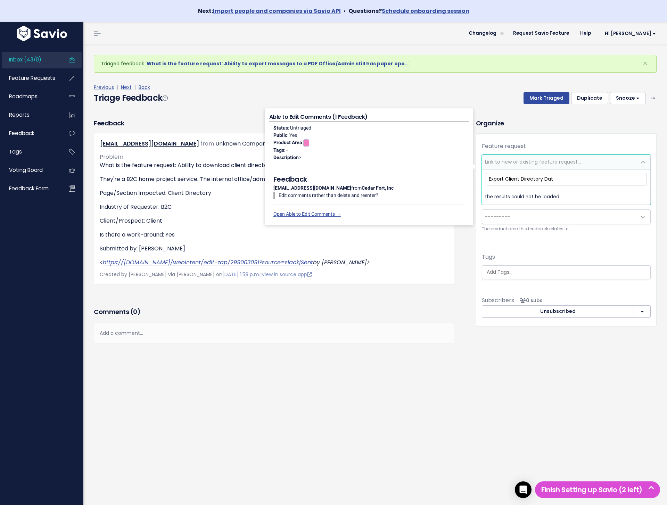
type input "Export Client Directory Data"
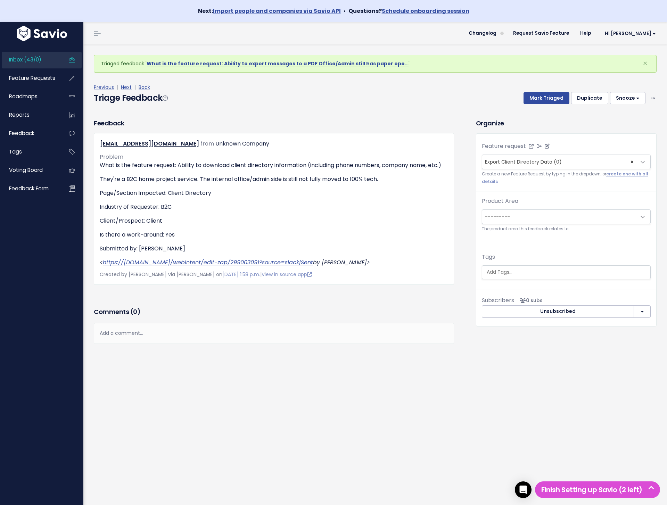
click at [550, 91] on div "Previous | Next | Back" at bounding box center [375, 87] width 563 height 9
click at [539, 96] on button "Mark Triaged" at bounding box center [546, 98] width 46 height 13
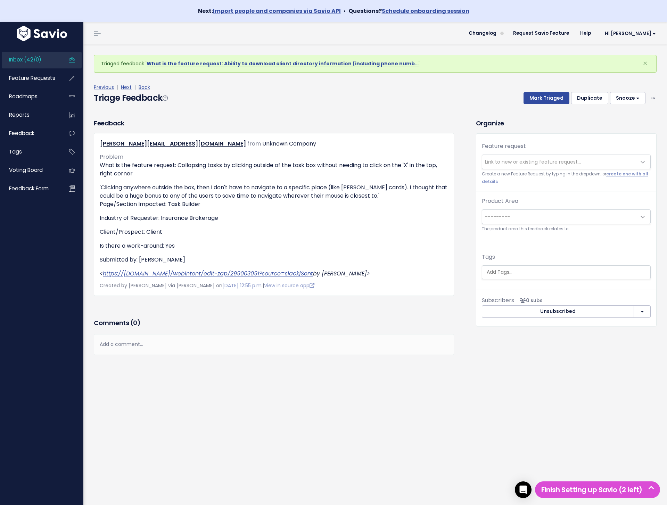
click at [529, 159] on span "Link to new or existing feature request..." at bounding box center [533, 161] width 96 height 7
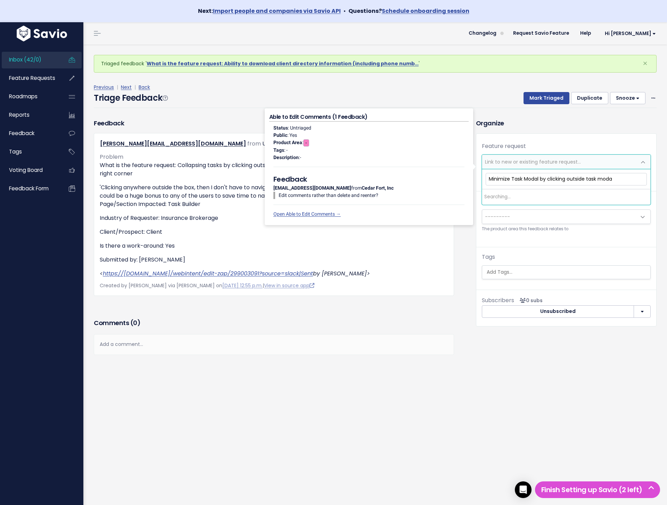
type input "Minimize Task Modal by clicking outside task modal"
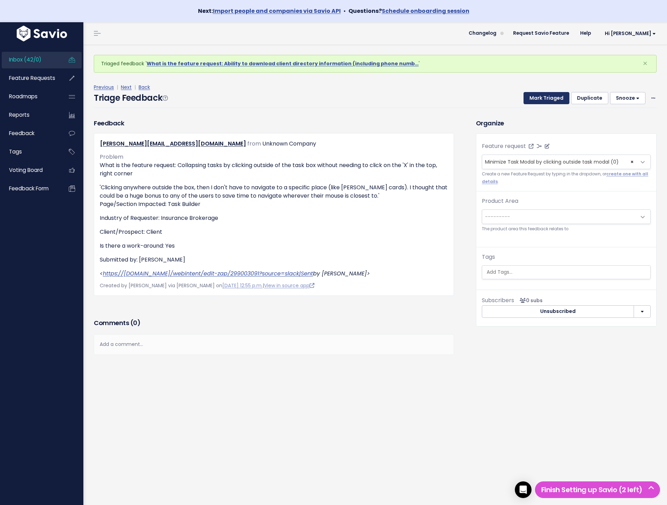
click at [545, 94] on button "Mark Triaged" at bounding box center [546, 98] width 46 height 13
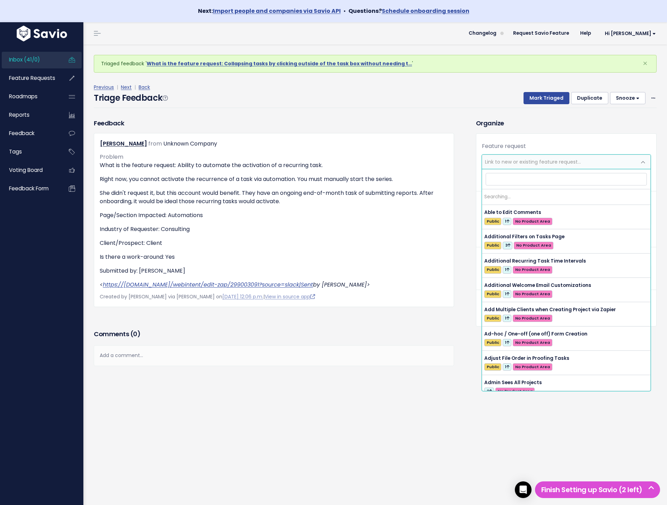
click at [496, 165] on span "Link to new or existing feature request..." at bounding box center [533, 161] width 96 height 7
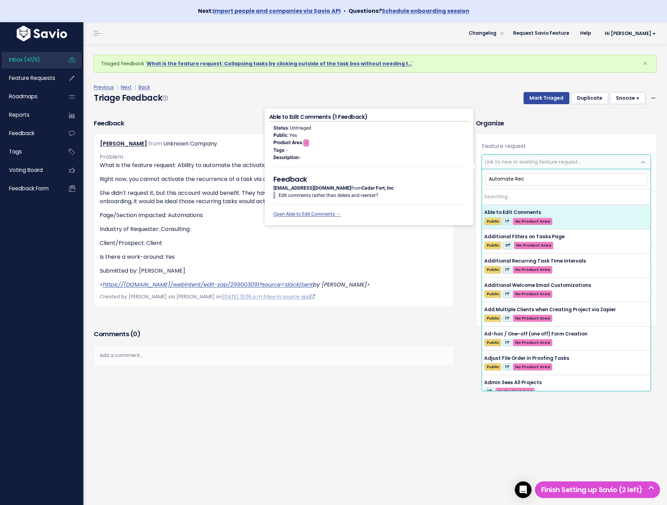
type input "Automate Recu"
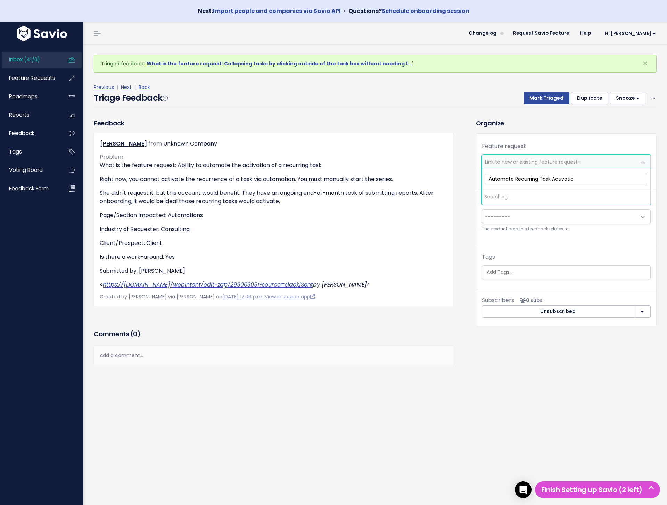
type input "Automate Recurring Task Activation"
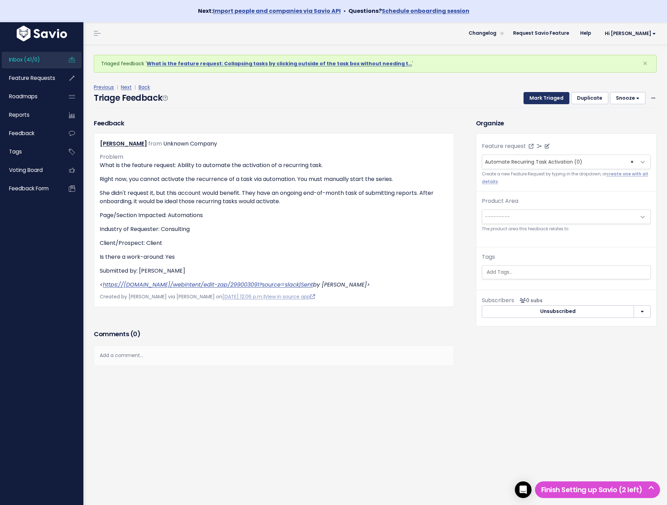
click at [546, 96] on button "Mark Triaged" at bounding box center [546, 98] width 46 height 13
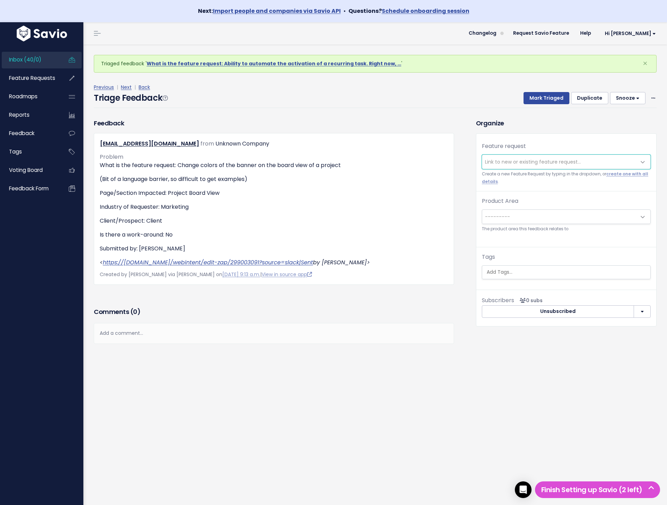
click at [509, 165] on span "Link to new or existing feature request..." at bounding box center [533, 161] width 96 height 7
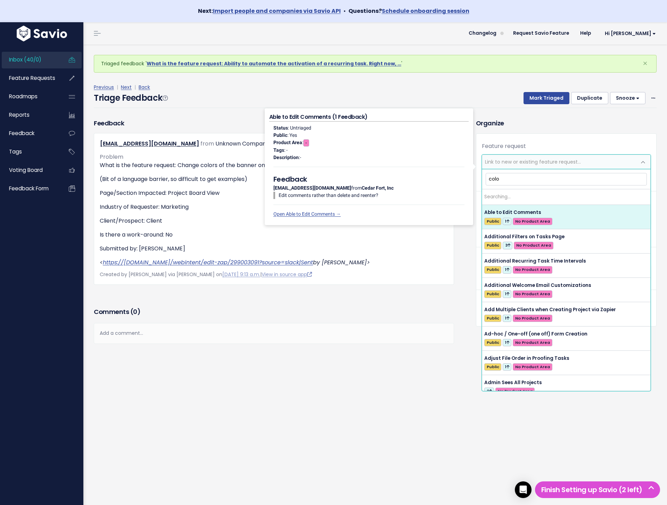
type input "color"
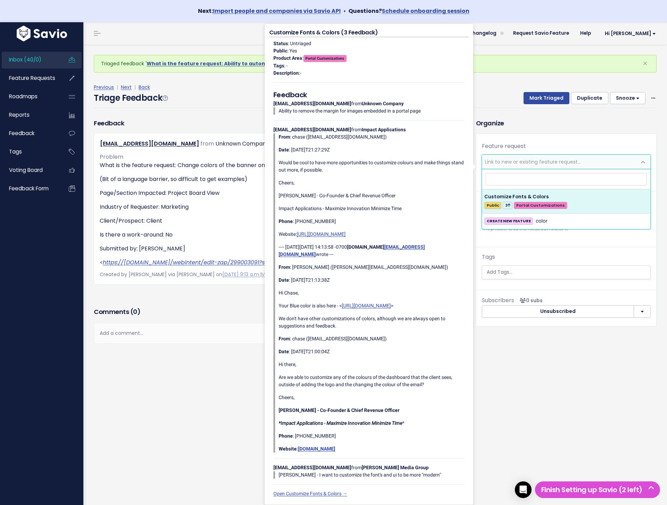
select select "49511"
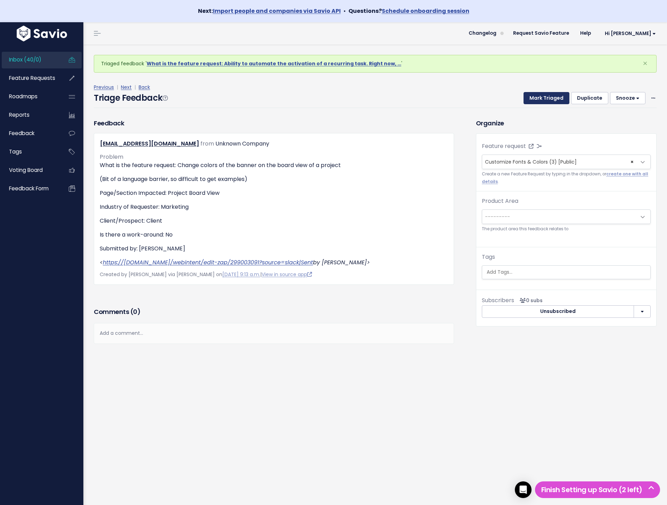
click at [542, 99] on button "Mark Triaged" at bounding box center [546, 98] width 46 height 13
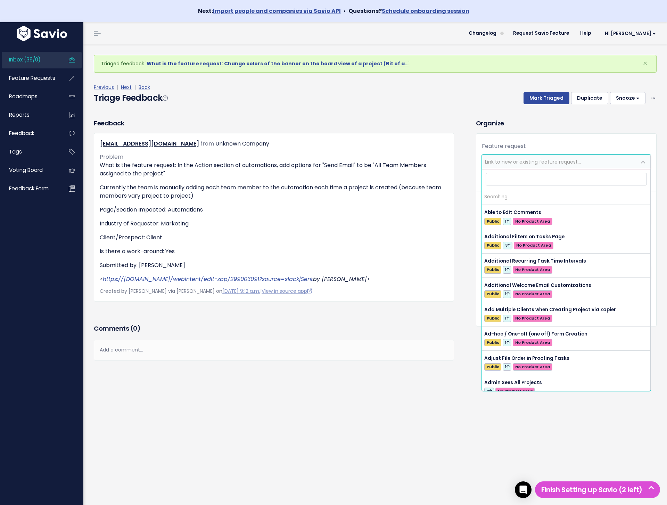
click at [516, 164] on span "Link to new or existing feature request..." at bounding box center [533, 161] width 96 height 7
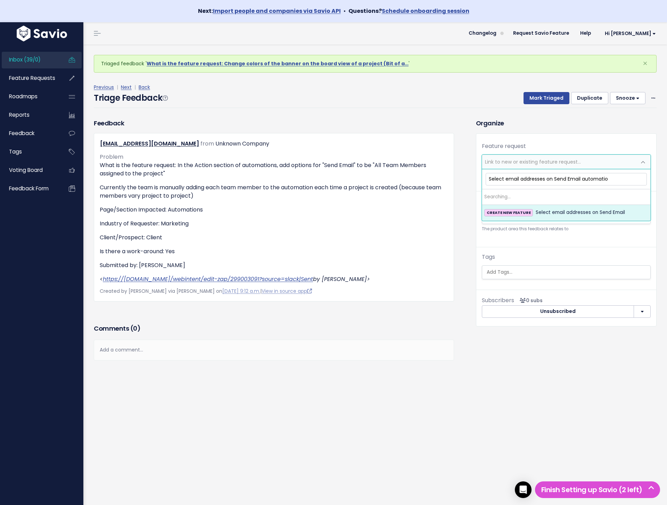
type input "Select email addresses on Send Email automation"
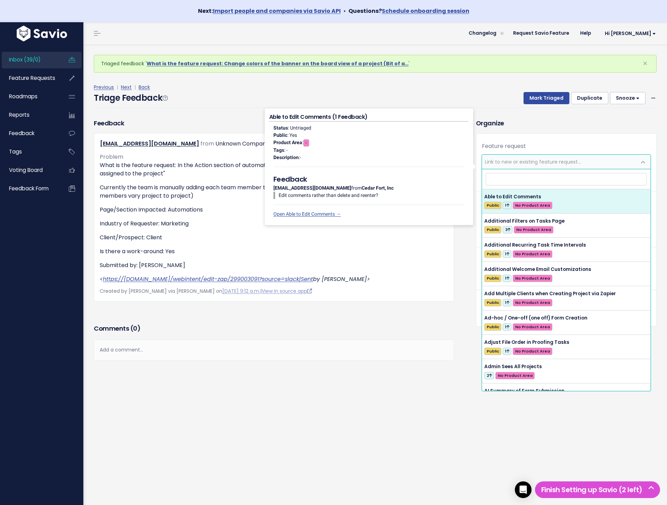
type input "Select email addresses on Send Email automation"
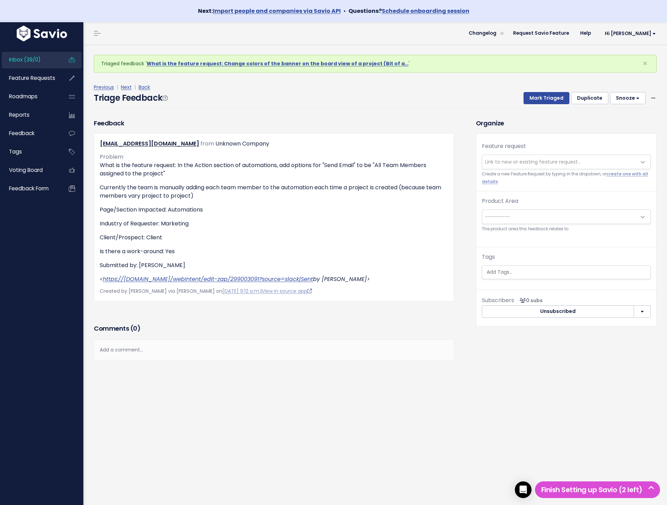
click at [657, 97] on div "Previous | Next | Back Triage Feedback Mark Triaged Duplicate Snooze 1 day 3 da…" at bounding box center [378, 95] width 568 height 25
click at [653, 98] on icon at bounding box center [653, 98] width 4 height 5
click at [633, 130] on link "Delete" at bounding box center [625, 131] width 50 height 14
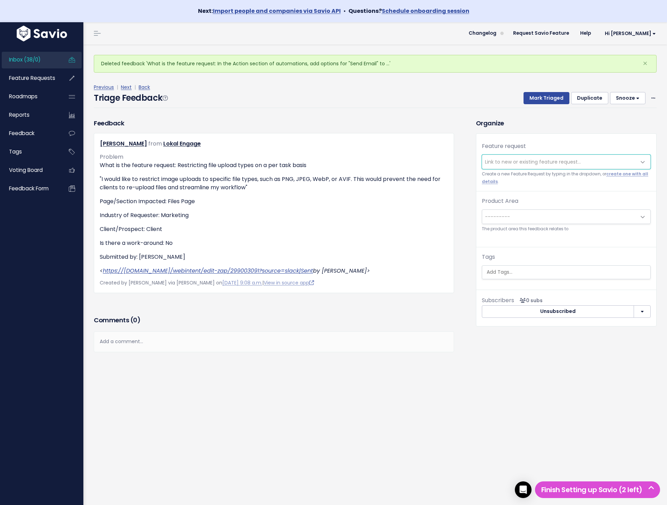
click at [512, 159] on span "Link to new or existing feature request..." at bounding box center [533, 161] width 96 height 7
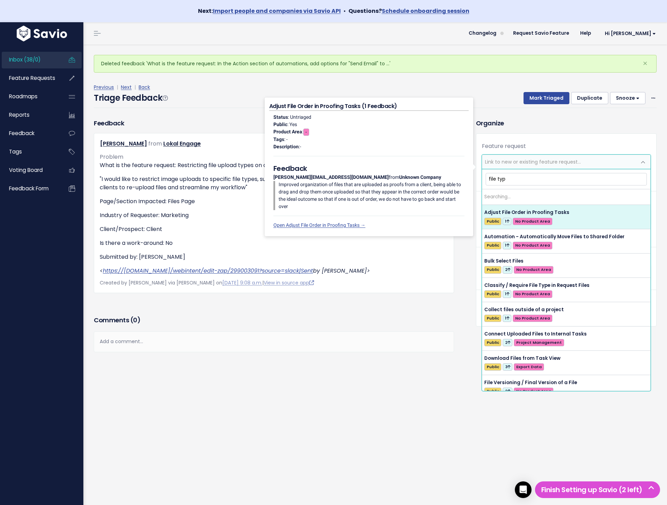
type input "file type"
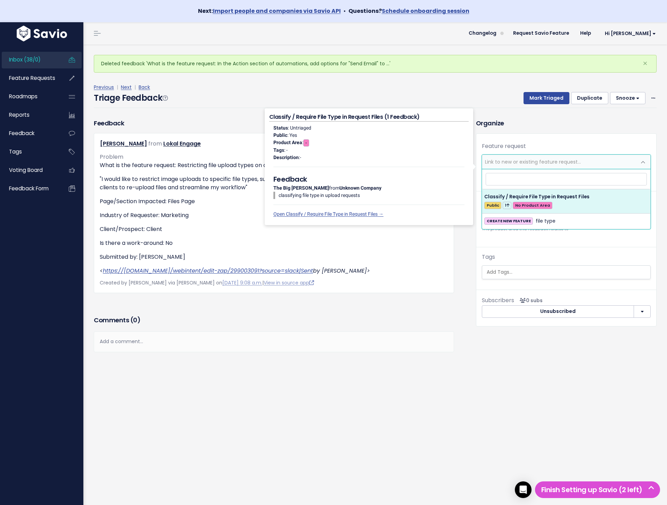
select select "58100"
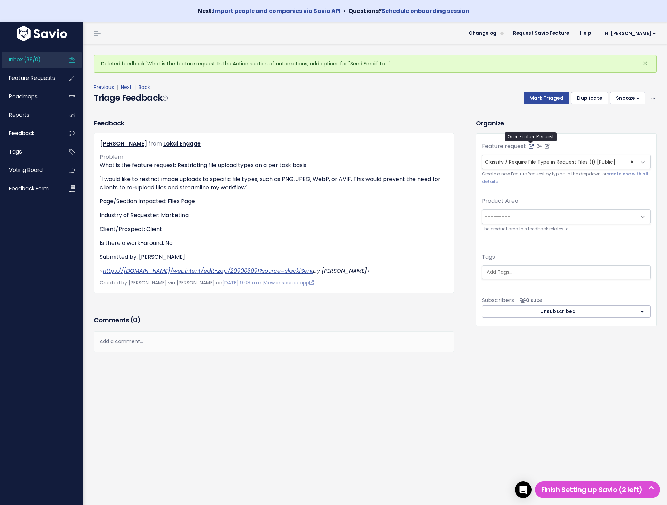
click at [532, 146] on icon at bounding box center [531, 146] width 5 height 5
click at [540, 91] on div "Previous | Next | Back" at bounding box center [375, 87] width 563 height 9
click at [535, 98] on button "Mark Triaged" at bounding box center [546, 98] width 46 height 13
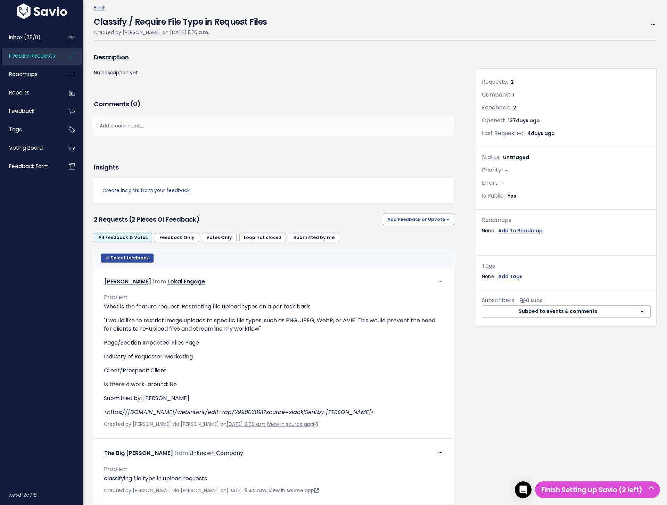
scroll to position [82, 0]
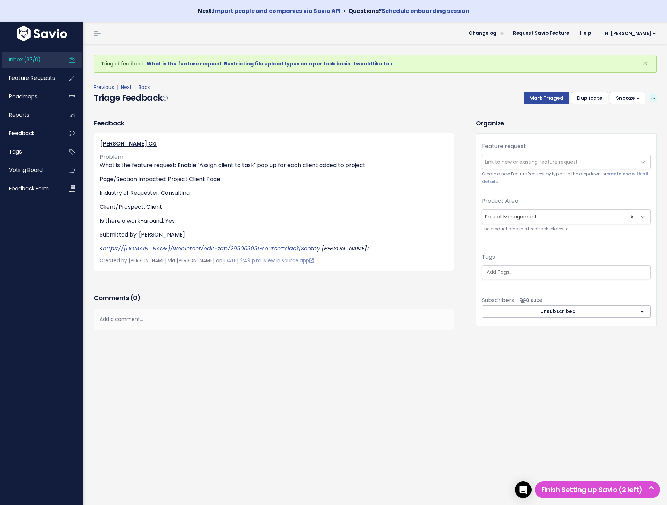
click at [654, 97] on icon at bounding box center [653, 98] width 4 height 5
click at [636, 135] on link "Delete" at bounding box center [625, 131] width 50 height 14
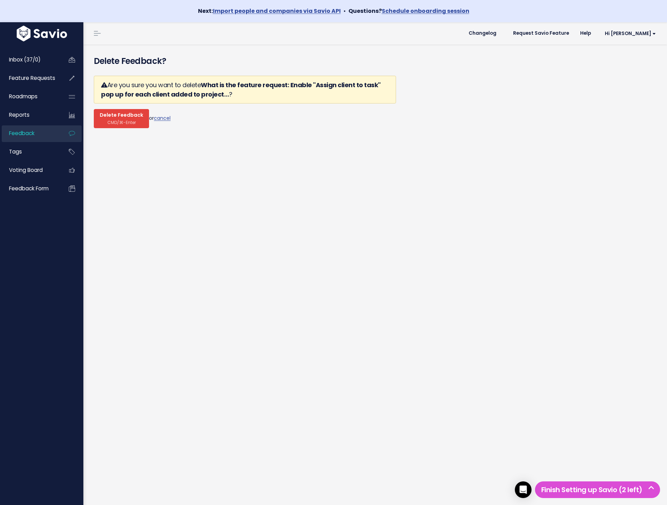
click at [125, 126] on button "Delete Feedback CMD/⌘-Enter" at bounding box center [121, 118] width 55 height 19
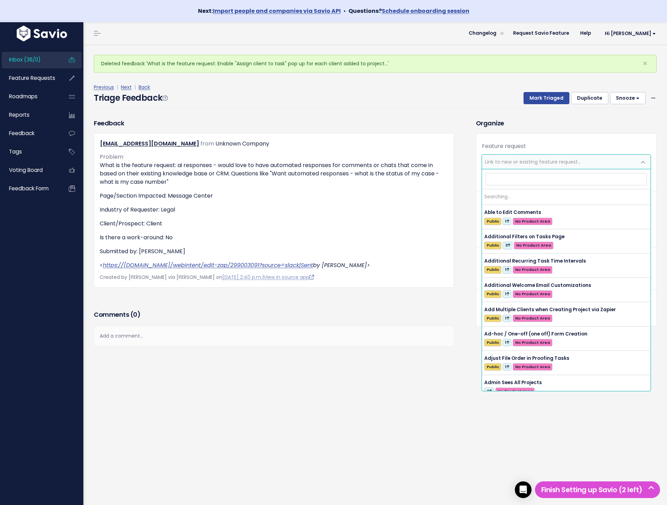
click at [516, 162] on span "Link to new or existing feature request..." at bounding box center [533, 161] width 96 height 7
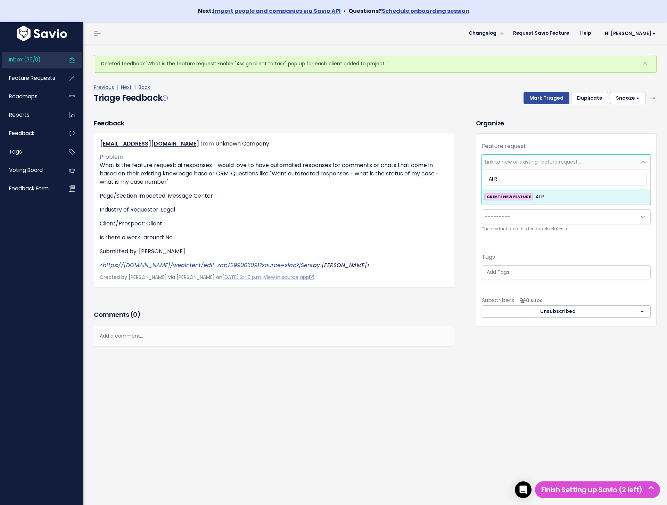
type input "AI"
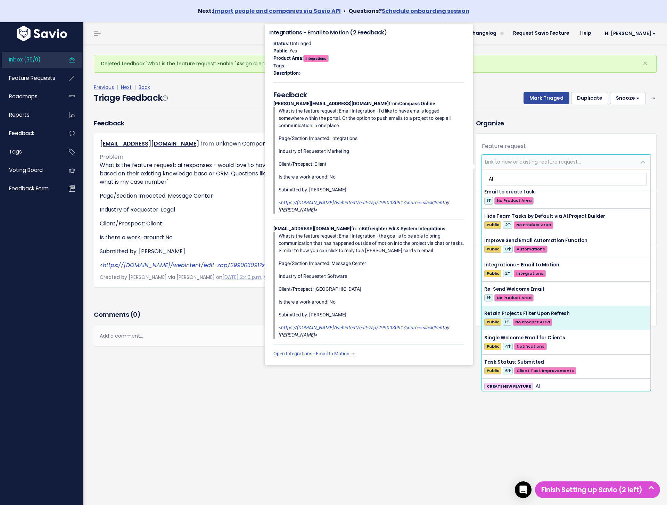
scroll to position [251, 0]
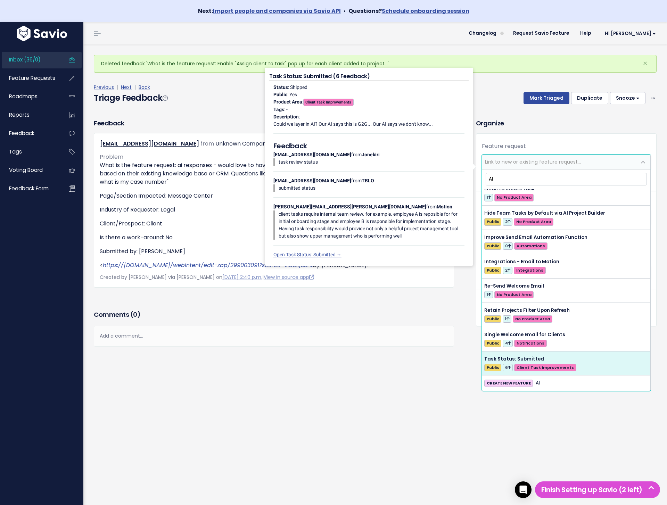
click at [399, 435] on div "Deleted feedback 'What is the feature request: Enable "Assign client to task" p…" at bounding box center [374, 285] width 583 height 483
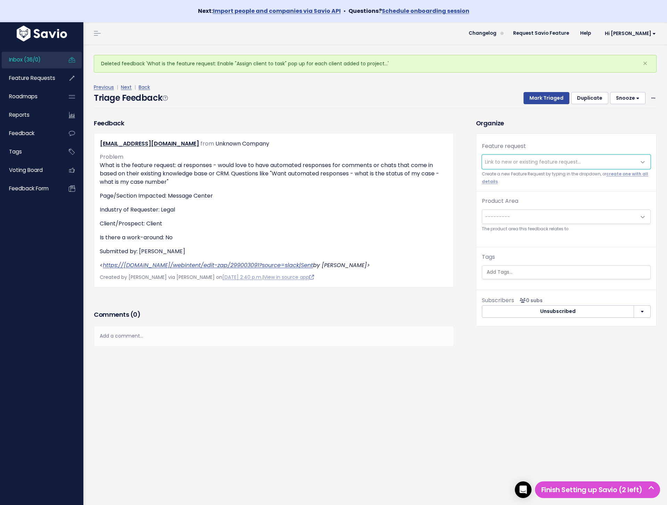
click at [515, 162] on span "Link to new or existing feature request..." at bounding box center [533, 161] width 96 height 7
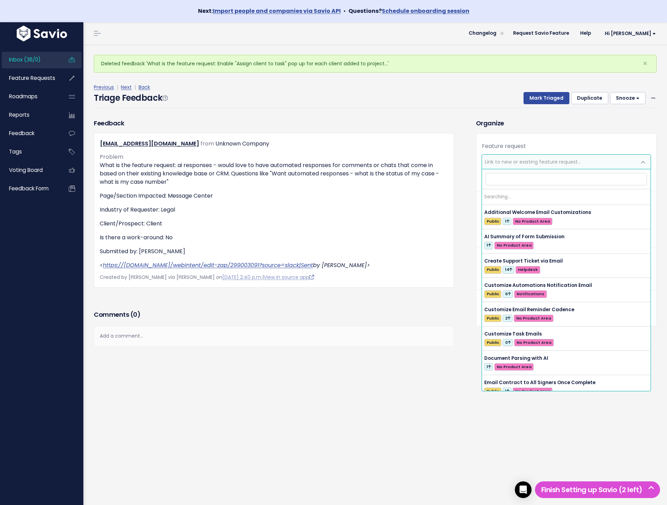
scroll to position [0, 0]
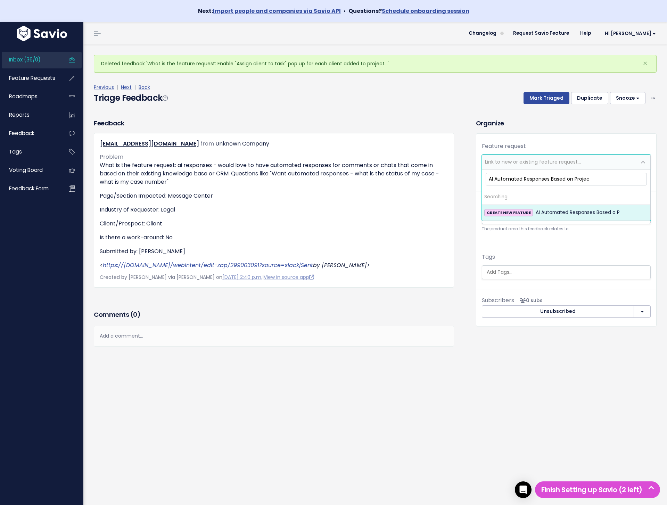
type input "AI Automated Responses Based on Project"
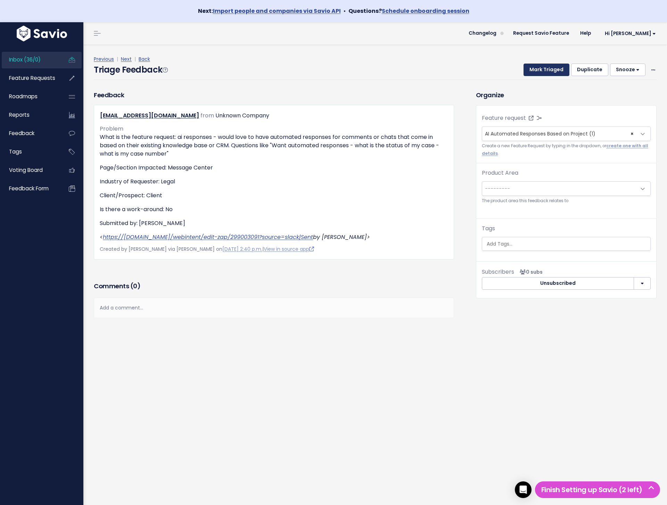
click at [535, 73] on button "Mark Triaged" at bounding box center [546, 70] width 46 height 13
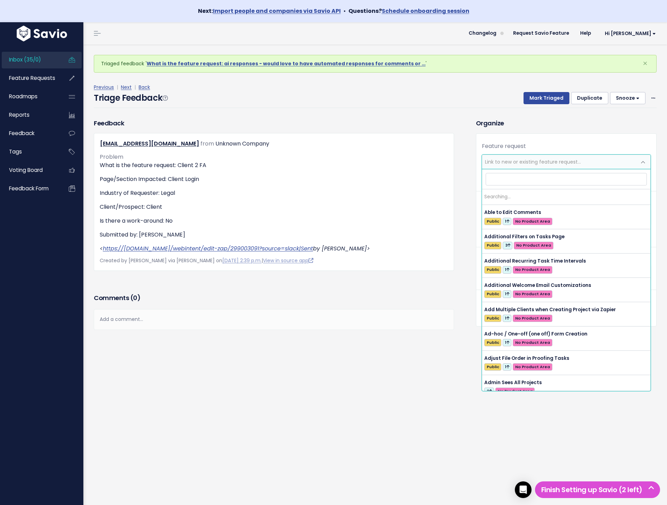
click at [560, 158] on span "Link to new or existing feature request..." at bounding box center [533, 161] width 96 height 7
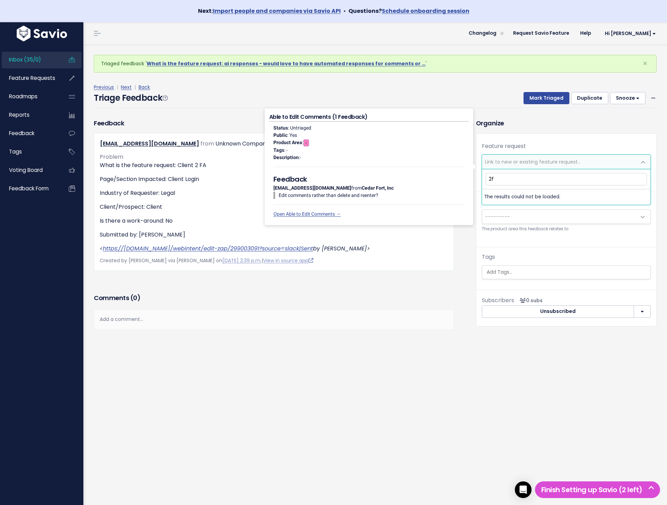
type input "2fa"
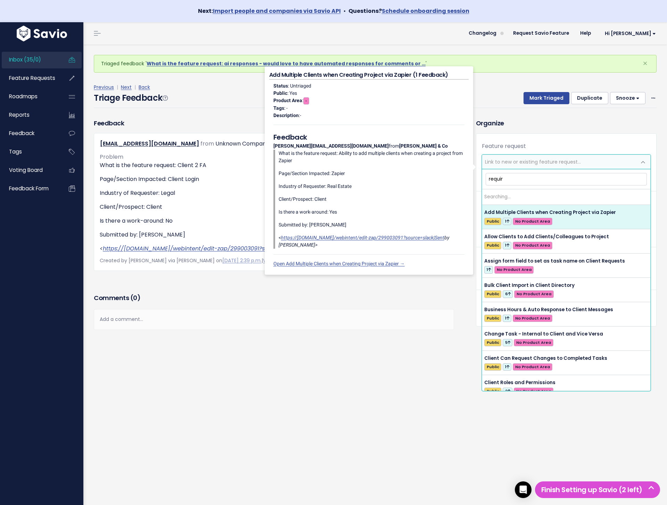
type input "require"
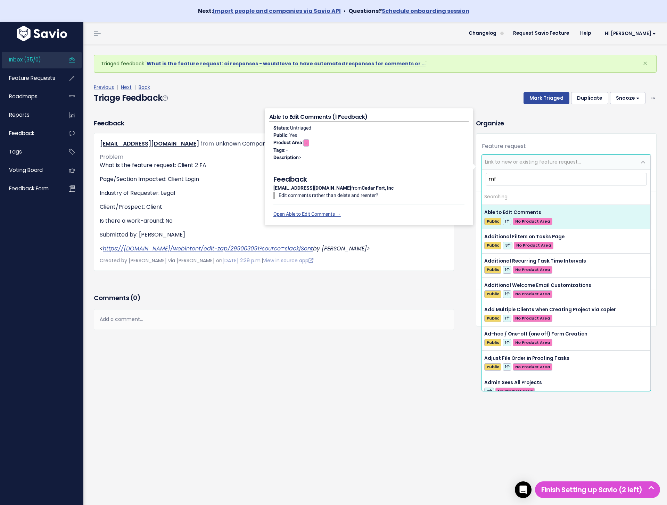
type input "mfa"
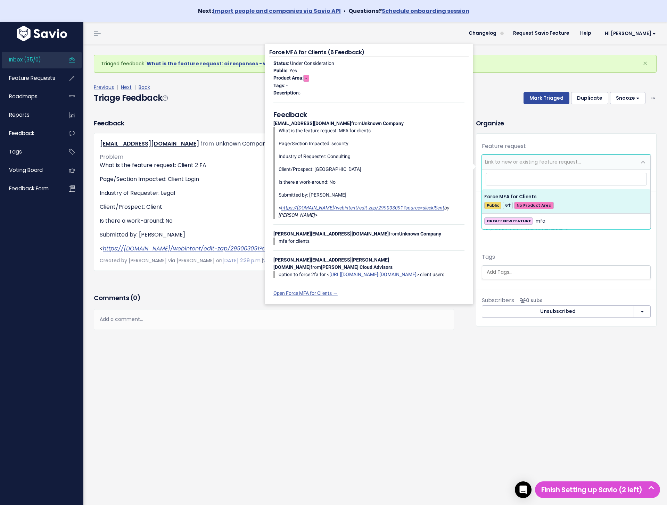
select select "54704"
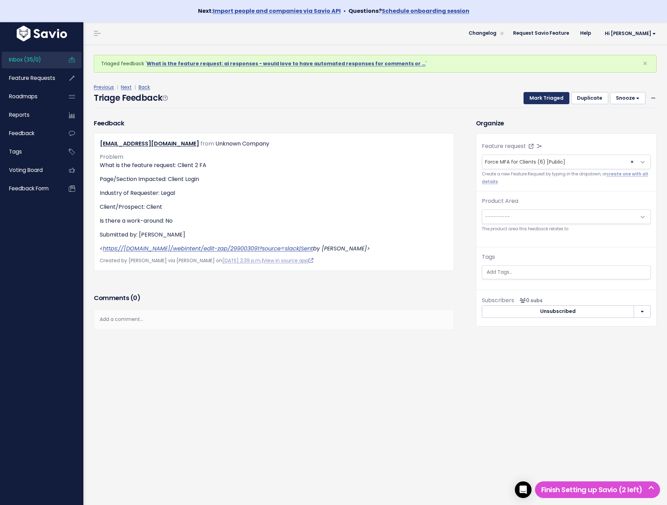
click at [545, 97] on button "Mark Triaged" at bounding box center [546, 98] width 46 height 13
click at [489, 157] on span "Link to new or existing feature request..." at bounding box center [559, 162] width 154 height 14
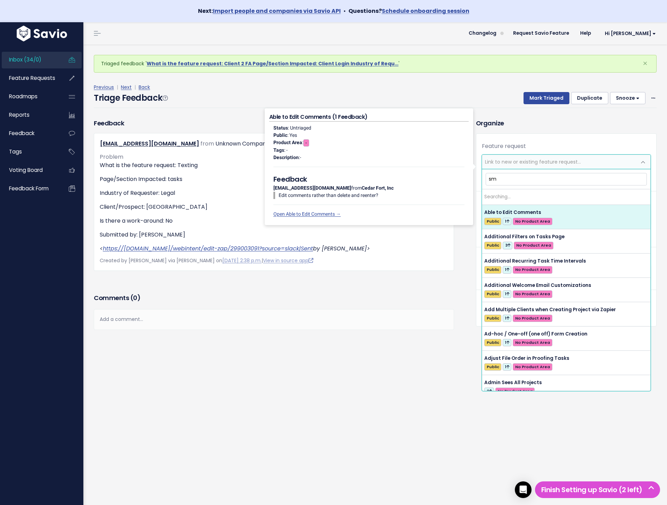
type input "sms"
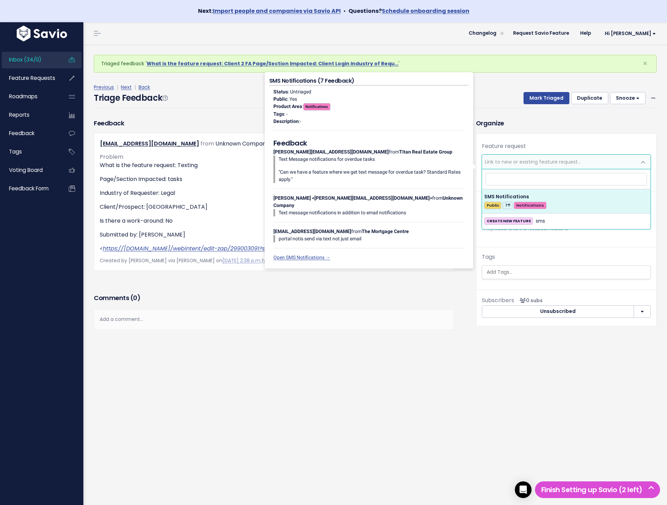
select select "49512"
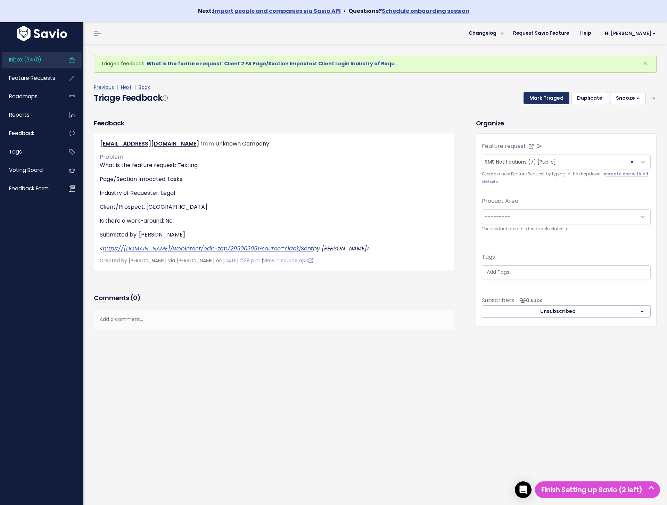
click at [531, 96] on button "Mark Triaged" at bounding box center [546, 98] width 46 height 13
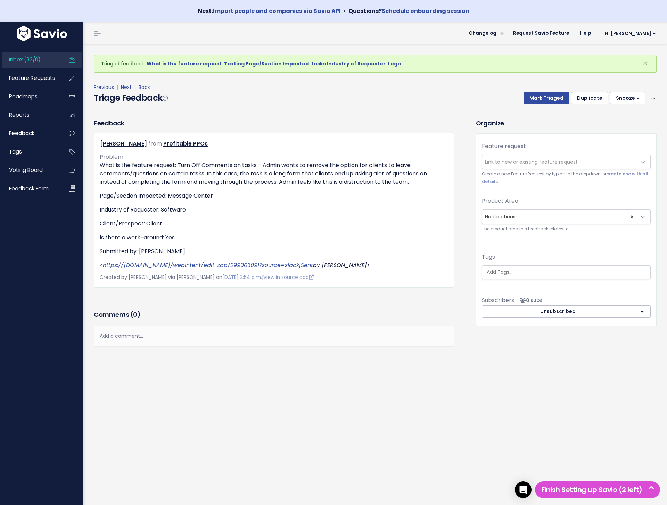
click at [594, 156] on span "Link to new or existing feature request..." at bounding box center [559, 162] width 154 height 14
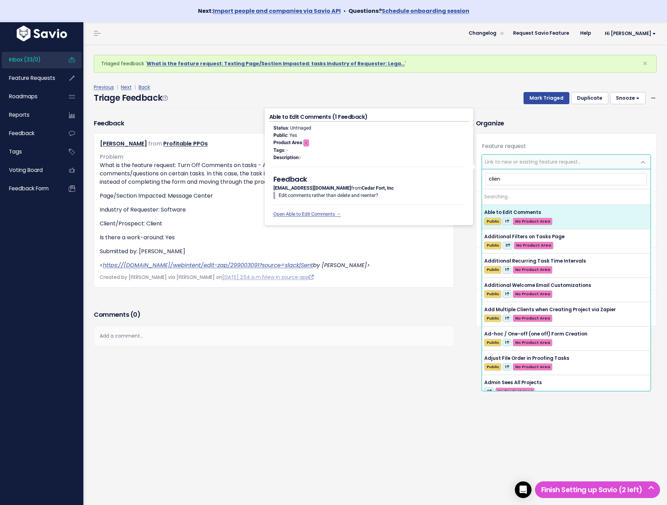
type input "client"
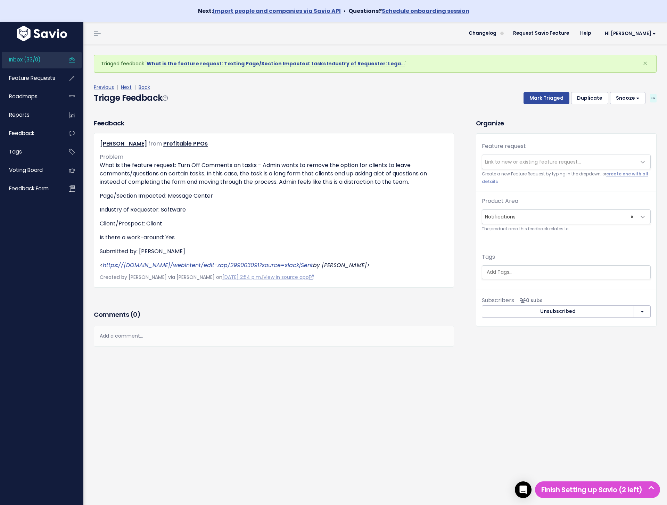
click at [651, 95] on span at bounding box center [653, 98] width 7 height 9
click at [633, 135] on link "Delete" at bounding box center [625, 131] width 50 height 14
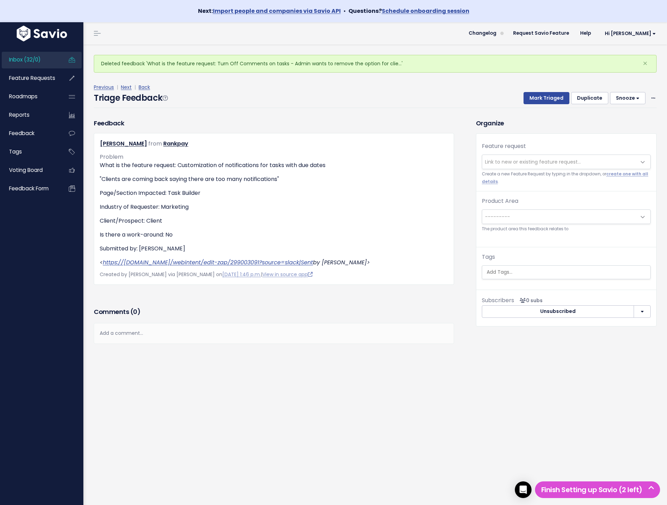
click at [497, 160] on span "Link to new or existing feature request..." at bounding box center [533, 161] width 96 height 7
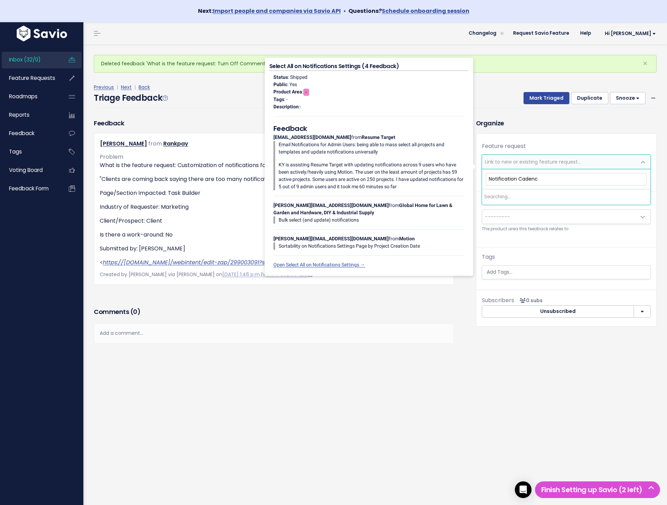
type input "Notification Cadence"
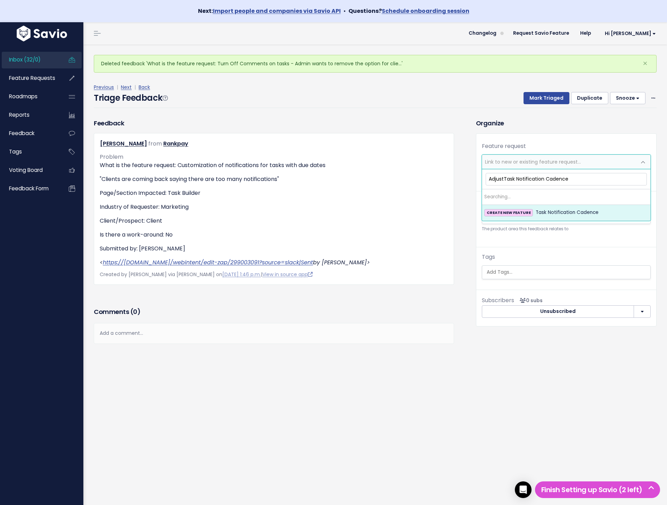
type input "Adjust Task Notification Cadence"
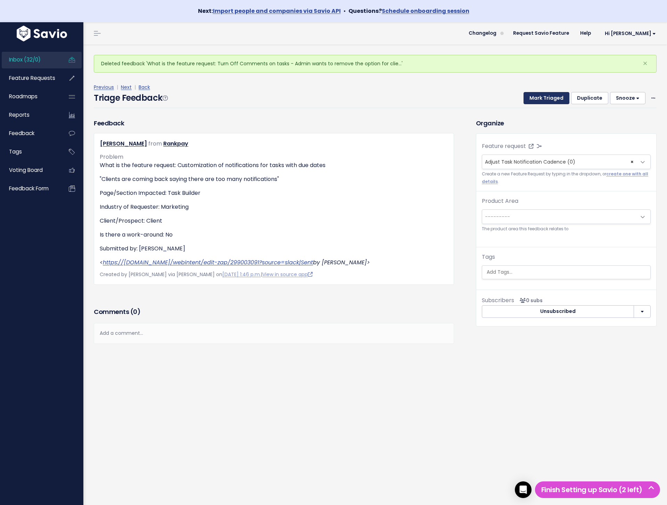
click at [545, 102] on button "Mark Triaged" at bounding box center [546, 98] width 46 height 13
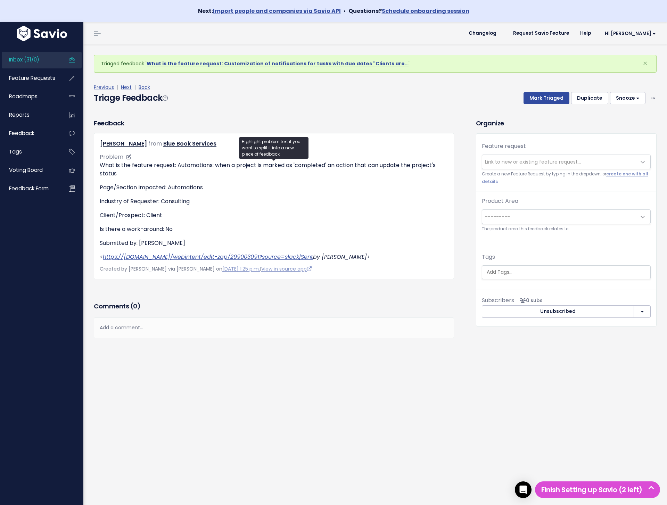
click at [372, 169] on p "What is the feature request: Automations: when a project is marked as 'complete…" at bounding box center [274, 169] width 348 height 17
click at [342, 380] on div "Triaged feedback ' What is the feature request: Customization of notifications …" at bounding box center [374, 285] width 583 height 483
click at [653, 100] on icon at bounding box center [653, 98] width 4 height 5
click at [614, 134] on link "Delete" at bounding box center [625, 131] width 50 height 14
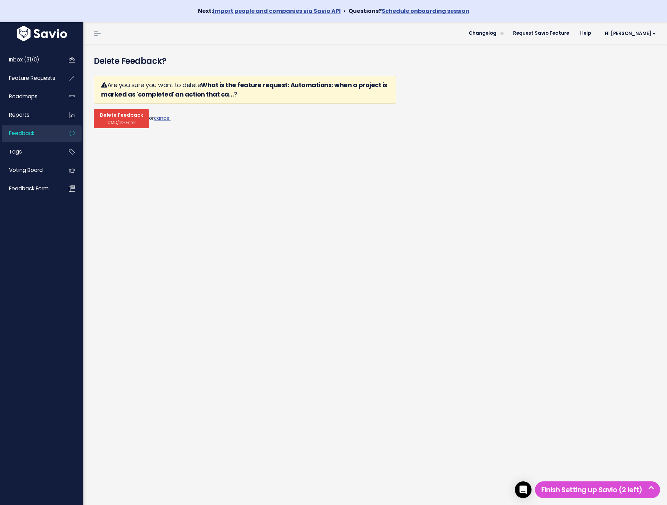
click at [118, 120] on span "CMD/⌘-Enter" at bounding box center [121, 122] width 28 height 5
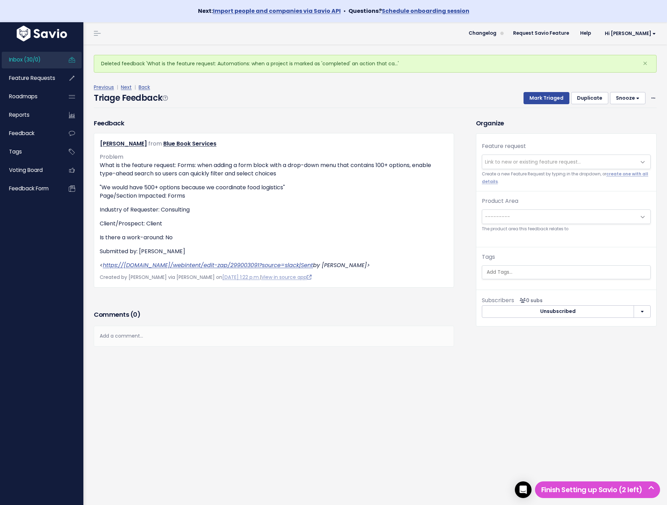
click at [536, 380] on div "Feedback [PERSON_NAME] from Blue Book Services" at bounding box center [375, 249] width 573 height 263
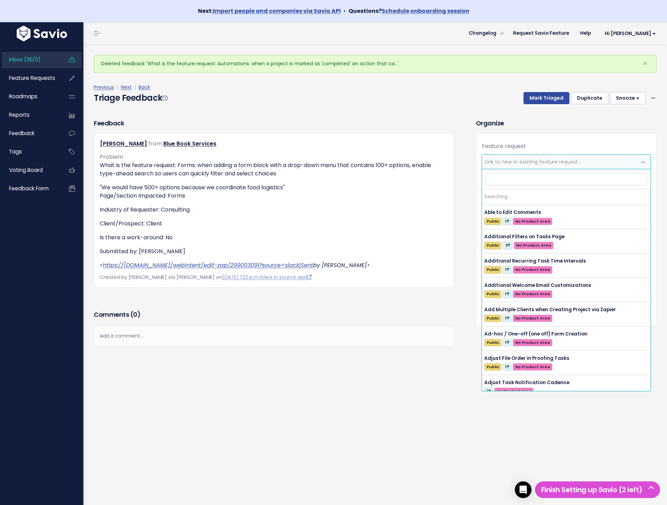
click at [588, 164] on span "Link to new or existing feature request..." at bounding box center [559, 162] width 154 height 14
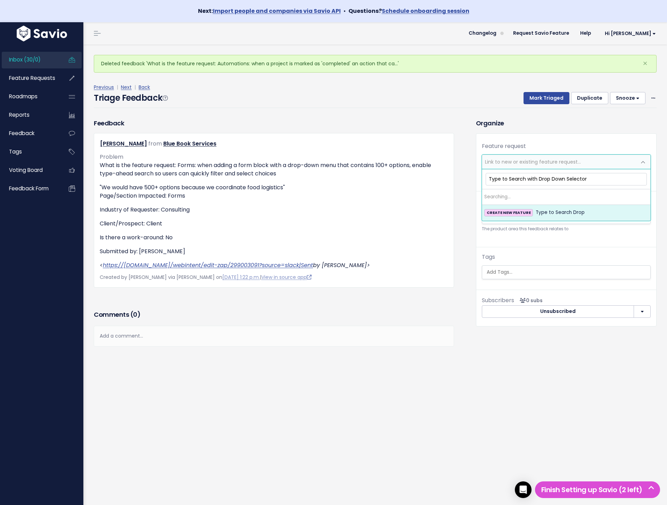
type input "Type to Search with Drop Down Selectors"
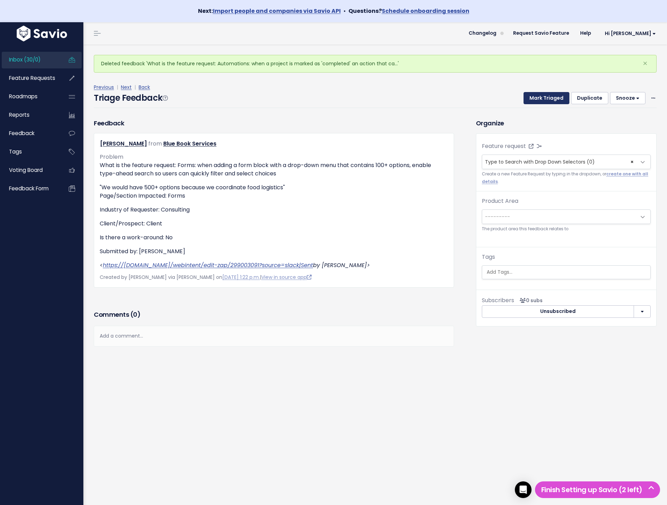
click at [541, 101] on button "Mark Triaged" at bounding box center [546, 98] width 46 height 13
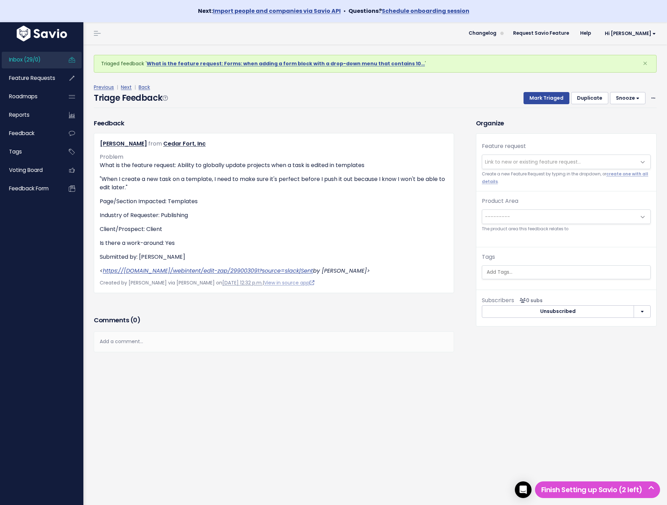
click at [222, 283] on link "Aug. 19, 2025, 12:32 p.m." at bounding box center [242, 282] width 40 height 7
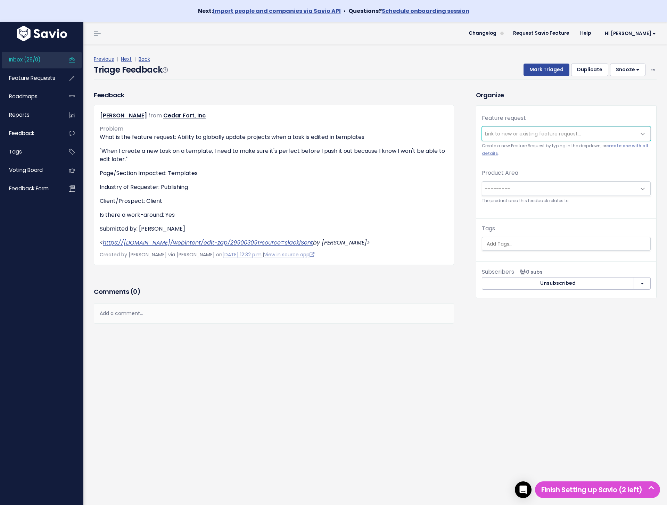
click at [583, 139] on span "Link to new or existing feature request..." at bounding box center [559, 134] width 154 height 14
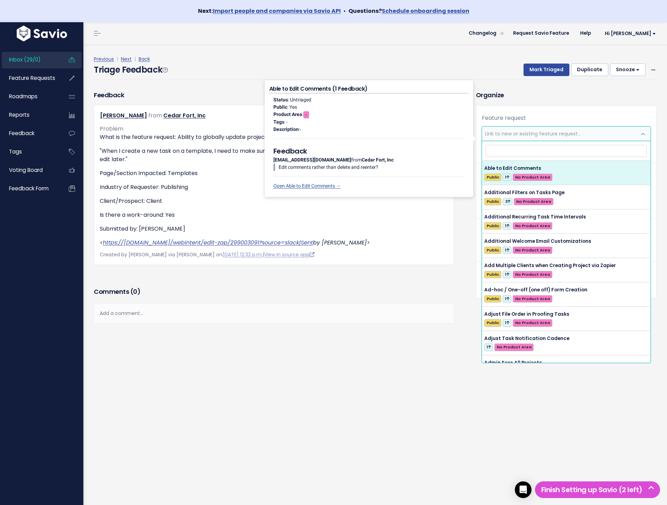
click at [438, 58] on div "Previous | Next | Back" at bounding box center [375, 59] width 563 height 9
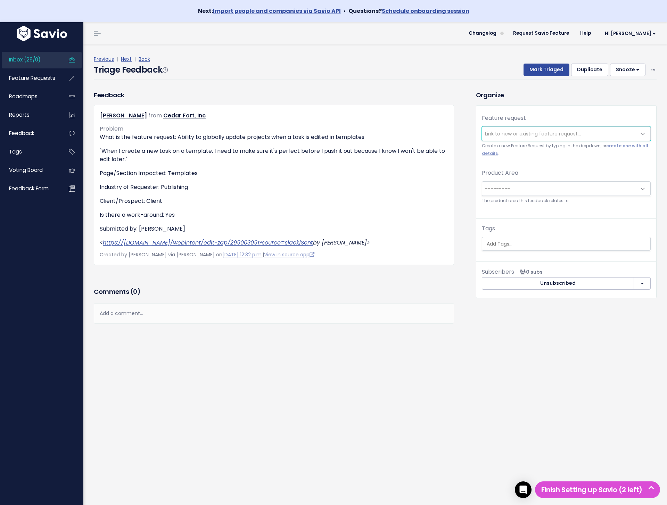
click at [553, 130] on span "Link to new or existing feature request..." at bounding box center [533, 133] width 96 height 7
type input "Globabll"
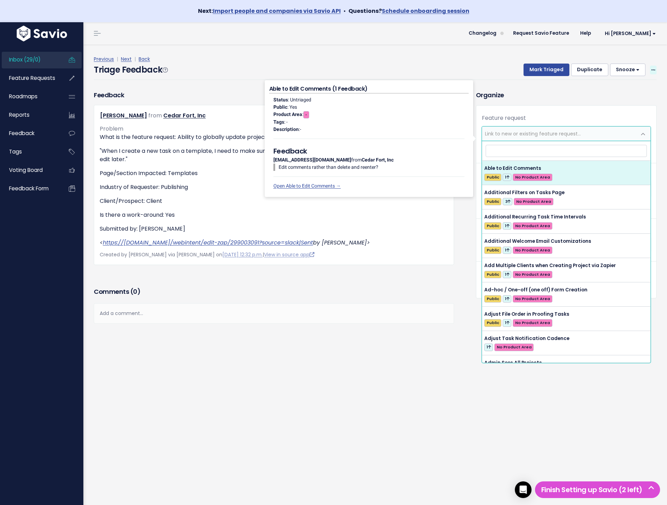
click at [653, 71] on icon at bounding box center [653, 70] width 4 height 5
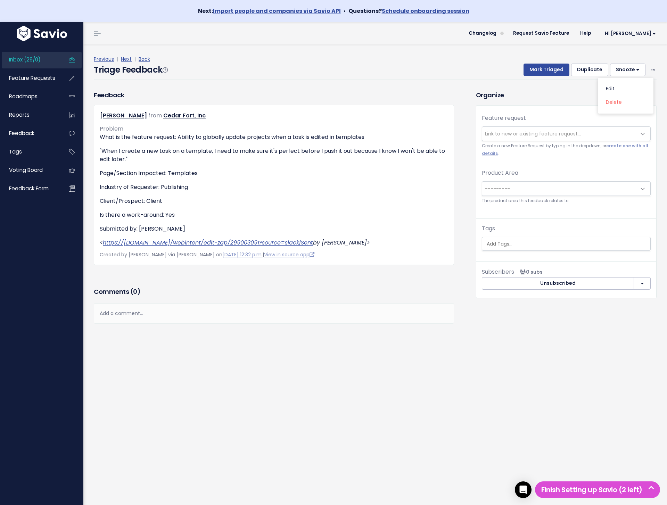
click at [624, 70] on button "Snooze" at bounding box center [627, 70] width 35 height 13
click at [618, 116] on button "7 days" at bounding box center [631, 115] width 50 height 14
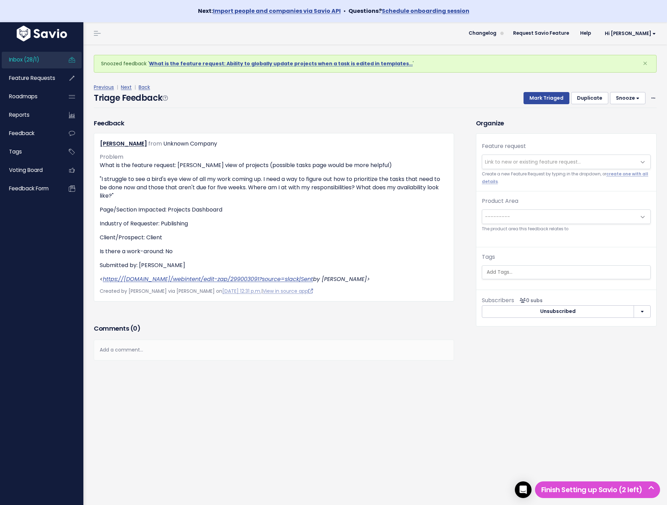
scroll to position [0, 0]
click at [126, 88] on link "Next" at bounding box center [126, 86] width 11 height 7
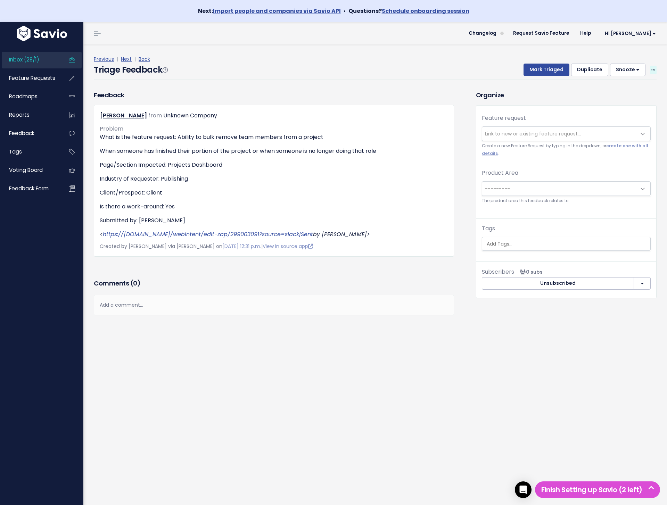
click at [655, 72] on span at bounding box center [653, 70] width 7 height 9
click at [620, 99] on link "Delete" at bounding box center [625, 102] width 50 height 14
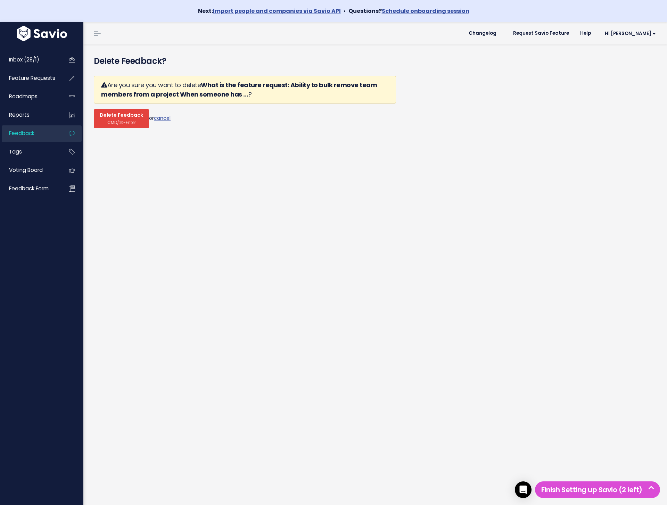
click at [135, 118] on span "Delete Feedback" at bounding box center [121, 115] width 43 height 6
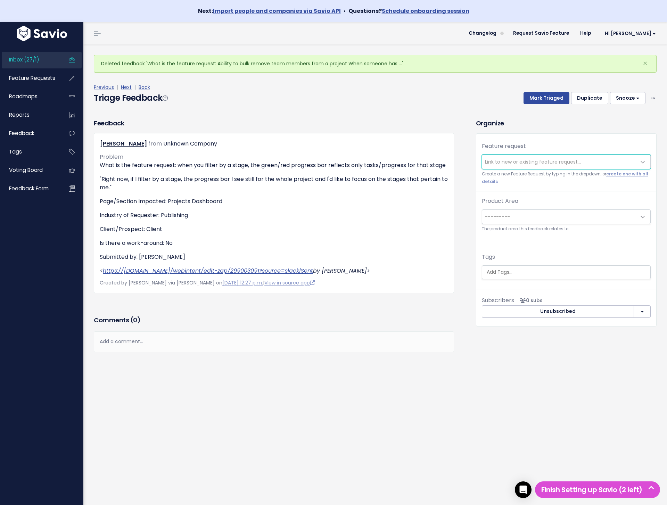
click at [503, 163] on span "Link to new or existing feature request..." at bounding box center [533, 161] width 96 height 7
type input "Stage Filter with Progress Bar"
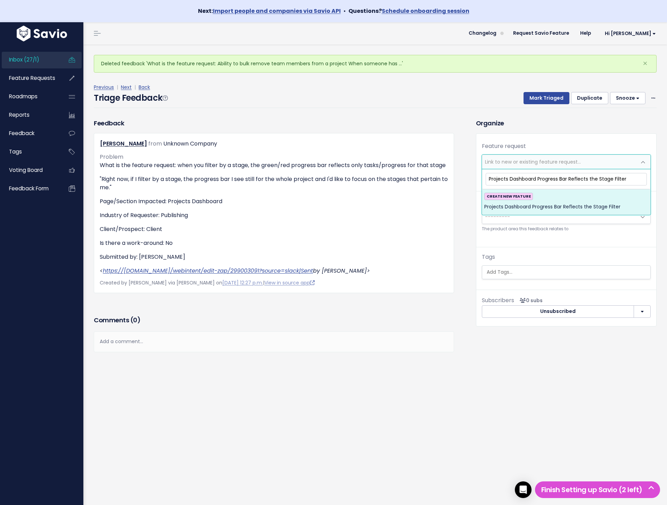
type input "Projects Dashboard Progress Bar Reflects the Stage Filter"
click at [576, 203] on span "Projects Dashboard Progress Bar Reflects the Stage Filter" at bounding box center [552, 207] width 136 height 8
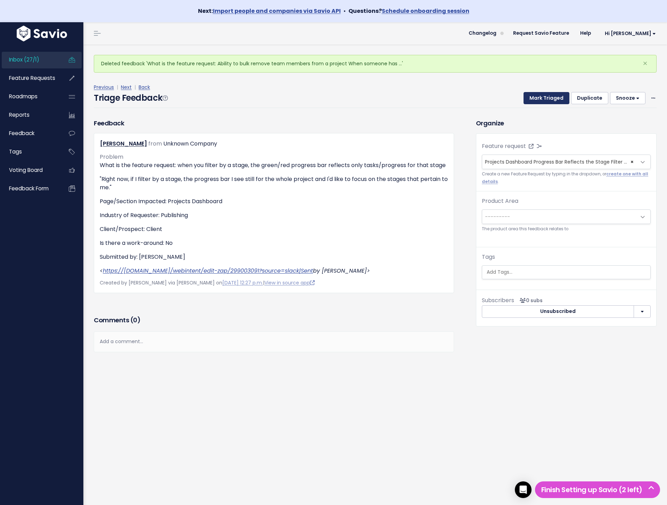
click at [546, 101] on button "Mark Triaged" at bounding box center [546, 98] width 46 height 13
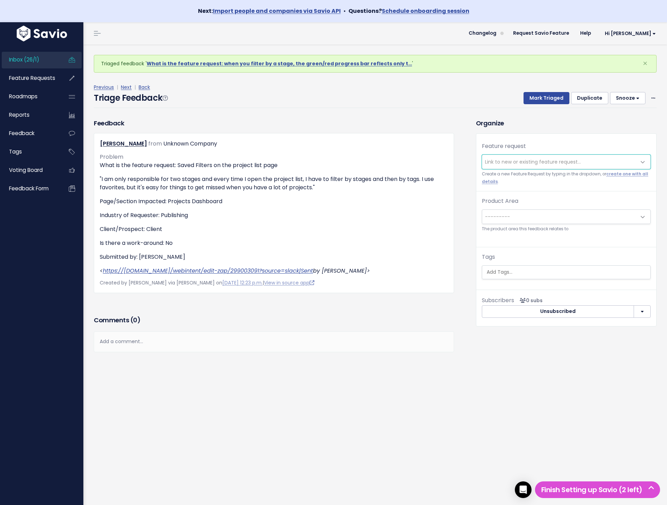
click at [516, 168] on span "Link to new or existing feature request..." at bounding box center [559, 162] width 154 height 14
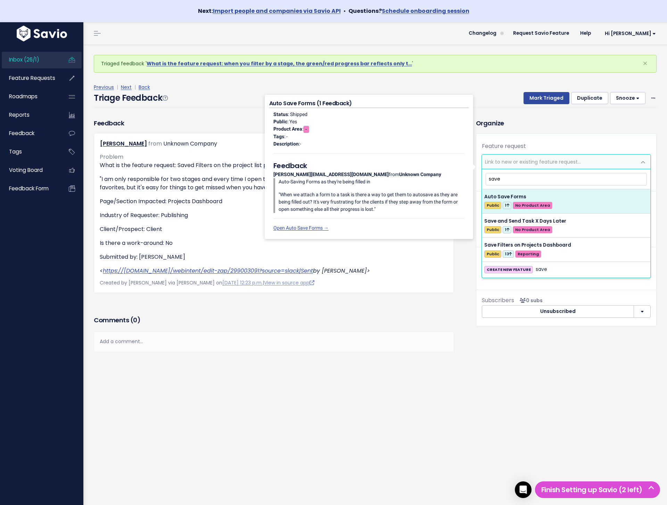
type input "save"
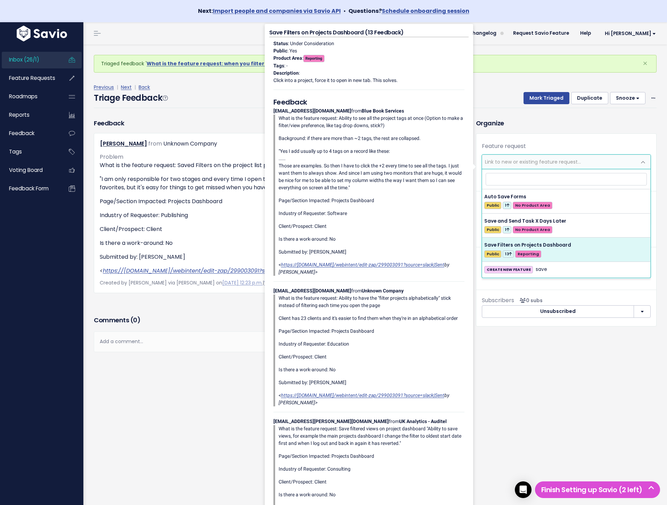
select select "49771"
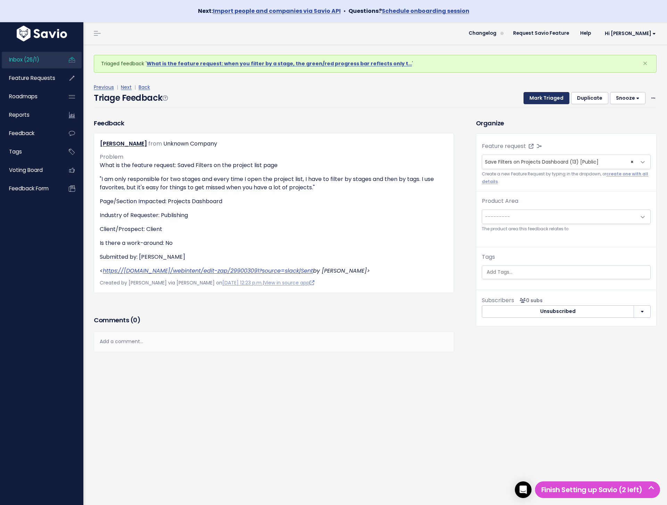
click at [551, 101] on button "Mark Triaged" at bounding box center [546, 98] width 46 height 13
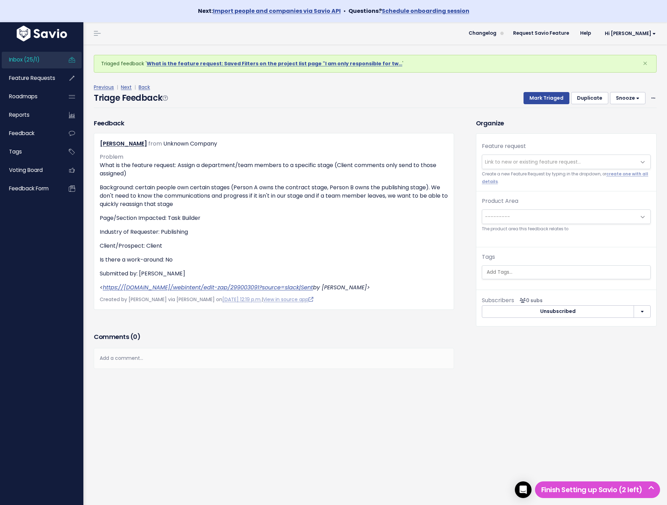
click at [394, 124] on div "Feedback [PERSON_NAME] from Unknown Company Problem" at bounding box center [274, 213] width 360 height 191
click at [125, 87] on link "Next" at bounding box center [126, 87] width 11 height 7
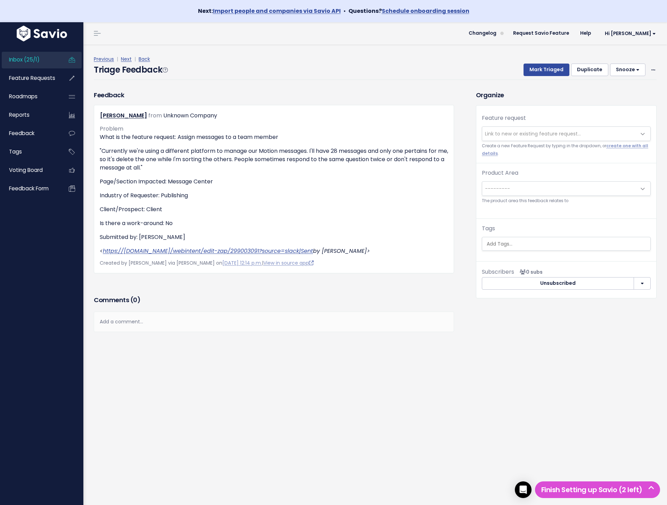
click at [506, 128] on span "Link to new or existing feature request..." at bounding box center [559, 134] width 154 height 14
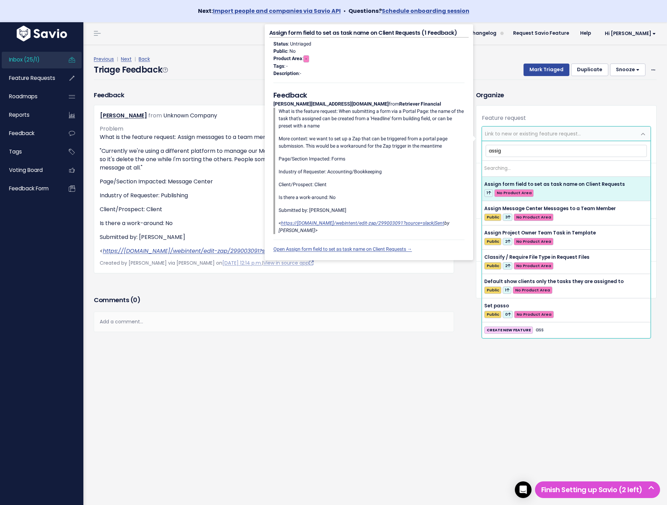
type input "assign"
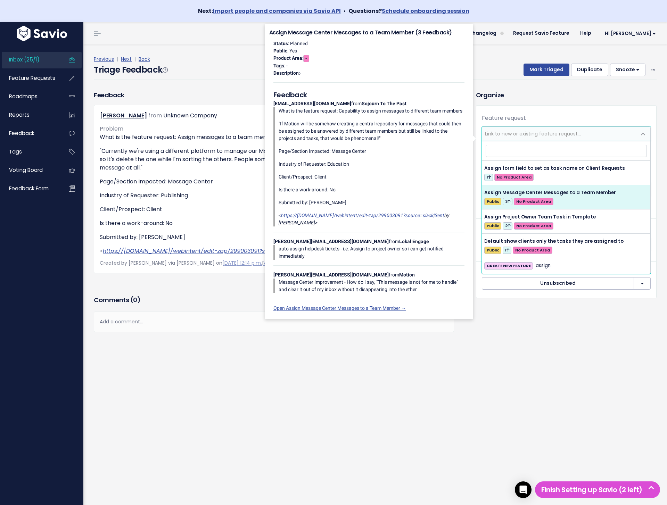
select select "58099"
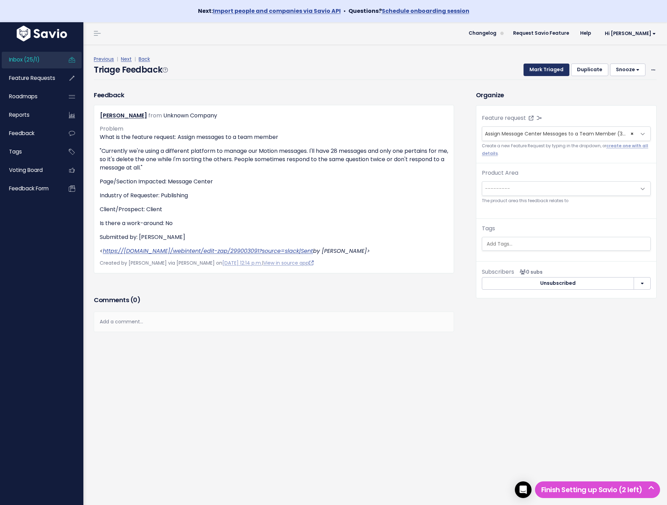
click at [541, 69] on button "Mark Triaged" at bounding box center [546, 70] width 46 height 13
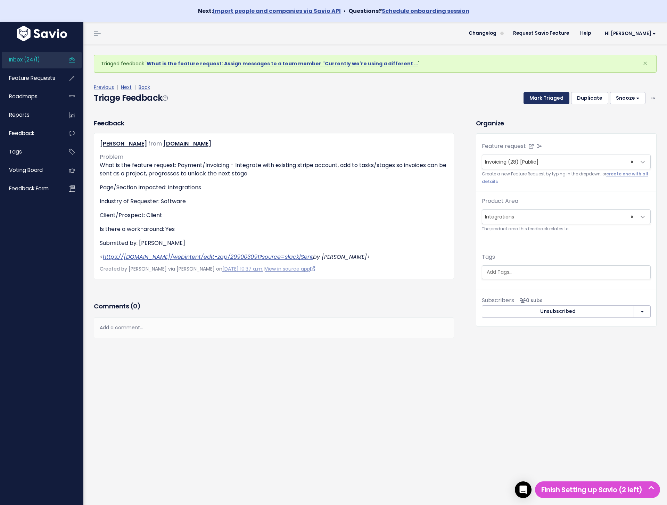
click at [538, 97] on button "Mark Triaged" at bounding box center [546, 98] width 46 height 13
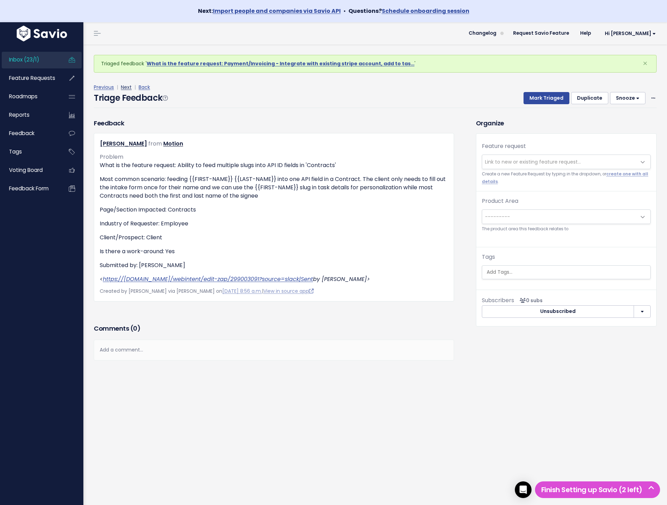
click at [124, 85] on link "Next" at bounding box center [126, 87] width 11 height 7
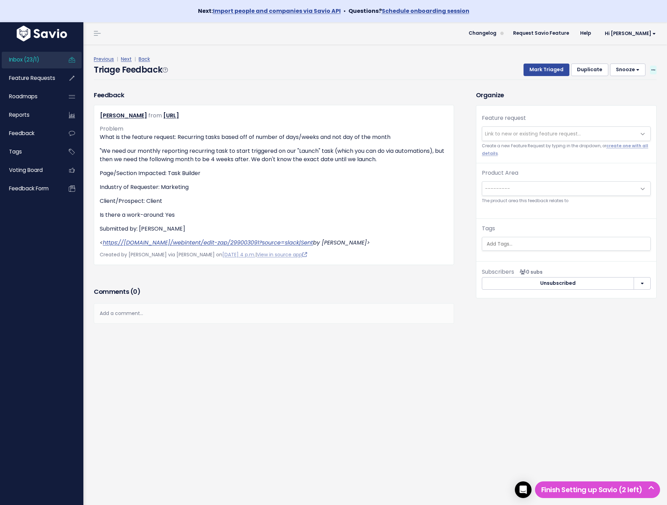
click at [654, 68] on icon at bounding box center [653, 70] width 4 height 5
click at [630, 98] on link "Delete" at bounding box center [625, 102] width 50 height 14
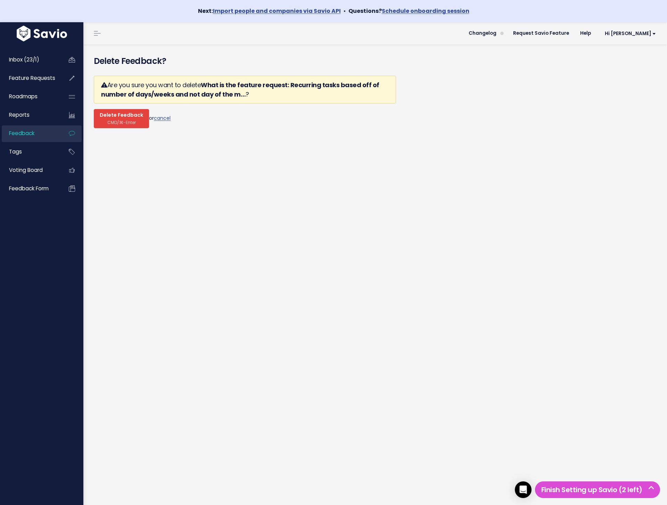
click at [107, 120] on span "CMD/⌘-Enter" at bounding box center [121, 122] width 28 height 5
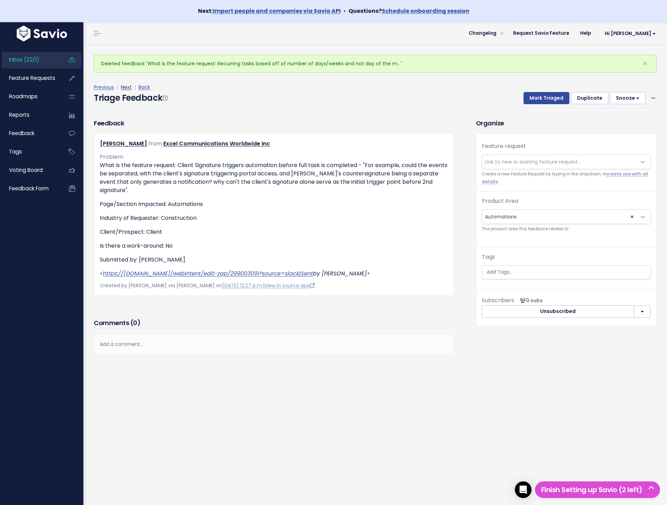
click at [123, 88] on link "Next" at bounding box center [126, 87] width 11 height 7
